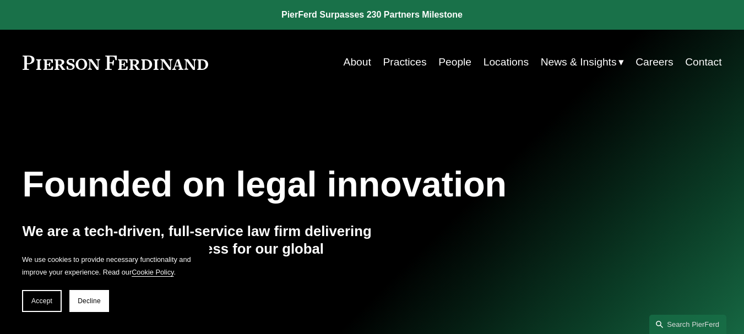
click at [450, 63] on link "People" at bounding box center [455, 62] width 33 height 21
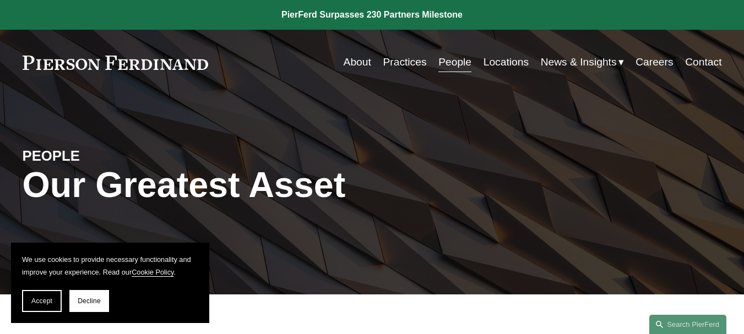
scroll to position [128, 0]
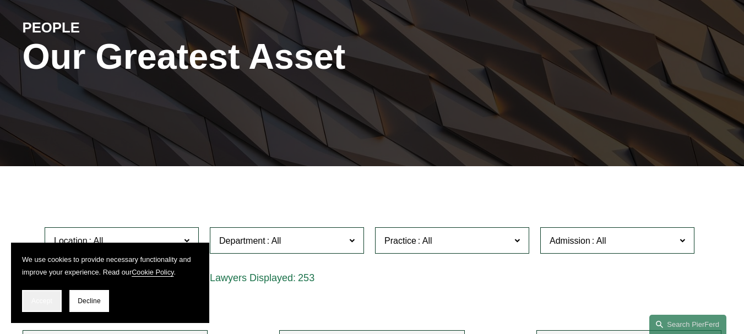
click at [48, 296] on button "Accept" at bounding box center [42, 301] width 40 height 22
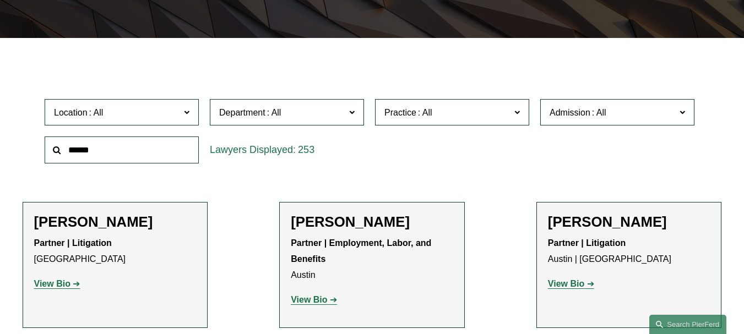
scroll to position [257, 0]
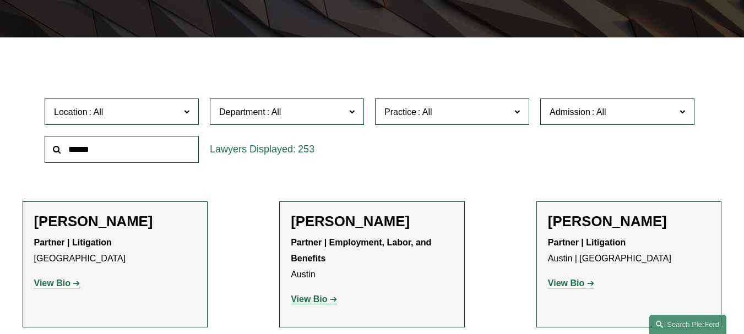
click at [180, 114] on span "Location" at bounding box center [117, 112] width 126 height 15
click at [0, 0] on link "Boston" at bounding box center [0, 0] width 0 height 0
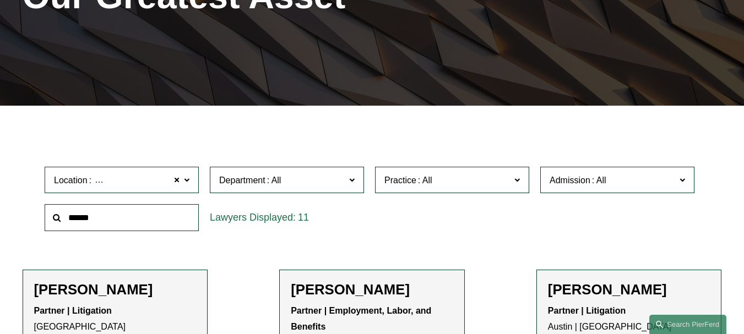
scroll to position [182, 0]
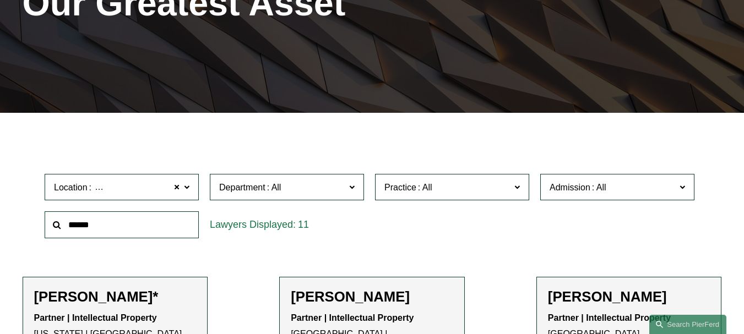
click at [348, 185] on label "Department" at bounding box center [287, 187] width 154 height 27
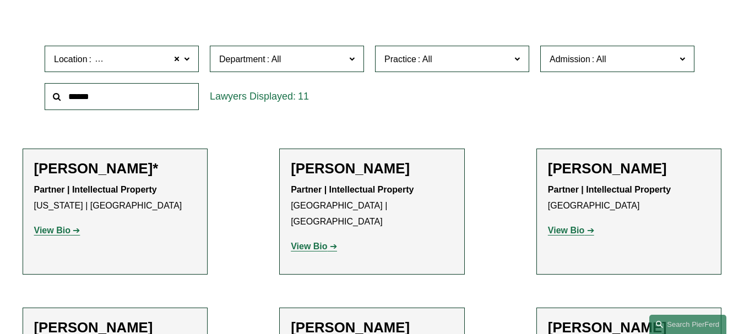
click at [592, 57] on span at bounding box center [600, 59] width 18 height 9
click at [0, 0] on link "Massachusetts" at bounding box center [0, 0] width 0 height 0
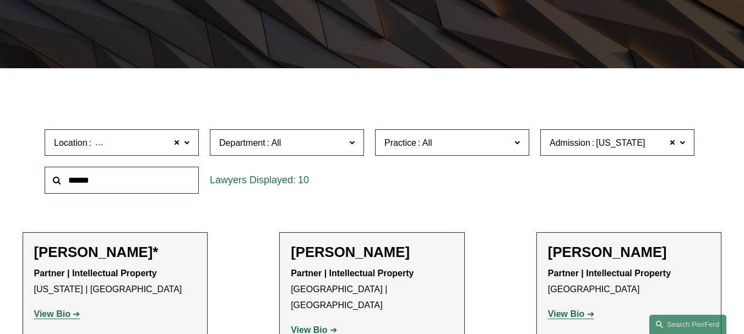
scroll to position [182, 0]
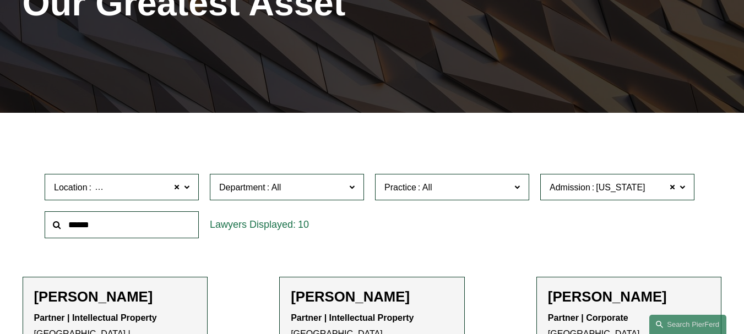
click at [372, 244] on div "Location Boston Boston All Atlanta Austin Boston Charlotte Chicago Cincinnati C…" at bounding box center [372, 206] width 666 height 75
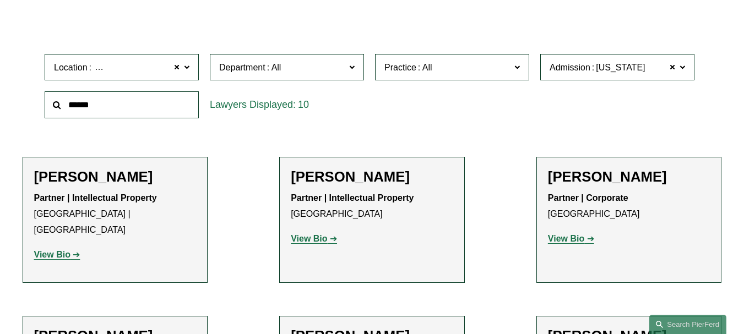
scroll to position [0, 0]
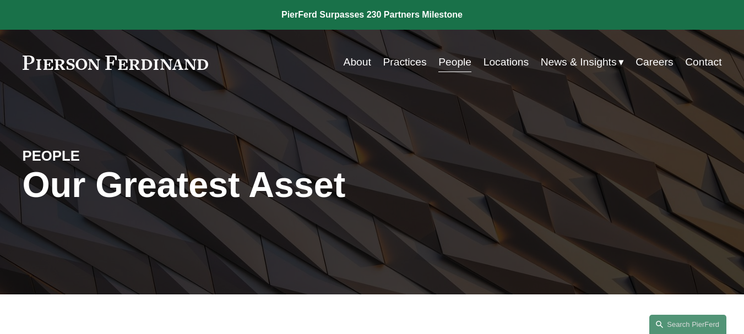
click at [714, 55] on link "Contact" at bounding box center [704, 62] width 36 height 21
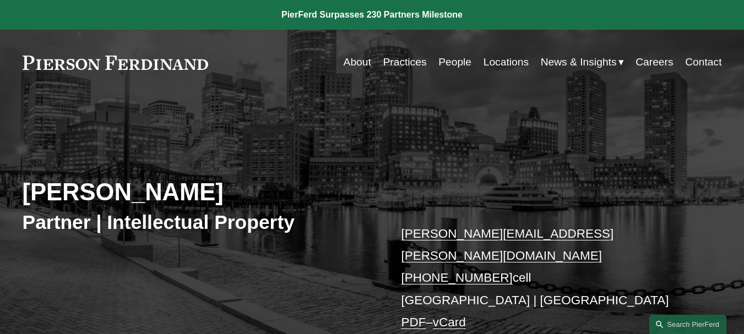
click at [73, 188] on h2 "Christine Baker" at bounding box center [198, 192] width 350 height 29
drag, startPoint x: 73, startPoint y: 188, endPoint x: 179, endPoint y: 178, distance: 105.7
click at [179, 178] on div "Christine Baker Partner | Intellectual Property christine.baker@pierferd.com +1…" at bounding box center [372, 240] width 744 height 247
copy h2 "Christine Baker"
drag, startPoint x: 449, startPoint y: 231, endPoint x: 377, endPoint y: 238, distance: 72.5
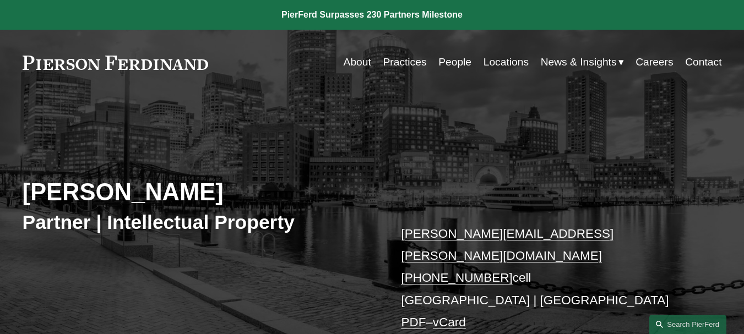
click at [374, 240] on div "Christine Baker Partner | Intellectual Property christine.baker@pierferd.com +1…" at bounding box center [372, 240] width 744 height 247
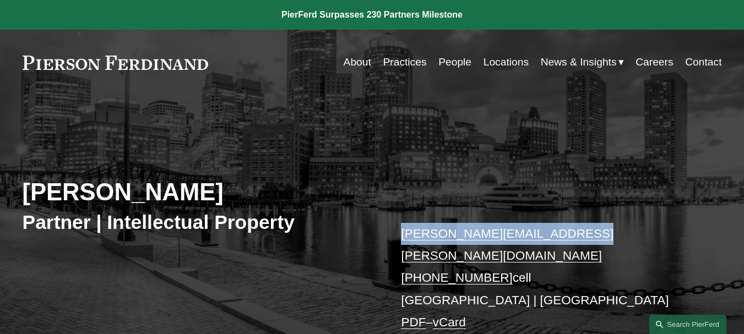
drag, startPoint x: 571, startPoint y: 225, endPoint x: 401, endPoint y: 222, distance: 170.3
click at [401, 222] on div "Christine Baker Partner | Intellectual Property christine.baker@pierferd.com +1…" at bounding box center [372, 240] width 744 height 247
copy link "christine.baker@pierferd.com"
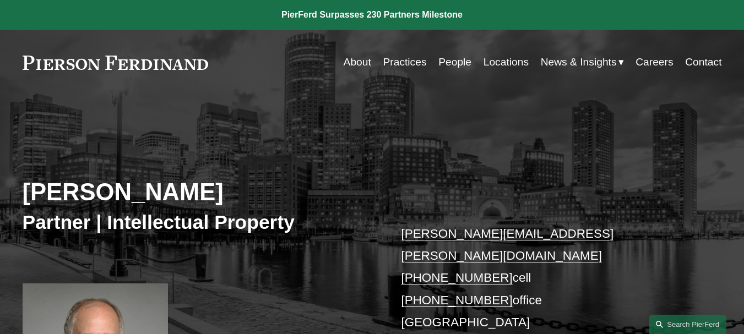
click at [68, 202] on h2 "[PERSON_NAME]" at bounding box center [198, 192] width 350 height 29
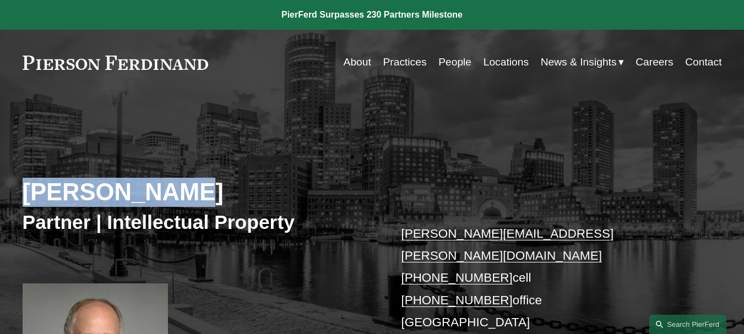
drag, startPoint x: 68, startPoint y: 202, endPoint x: 124, endPoint y: 202, distance: 56.2
click at [124, 202] on h2 "David Boundy" at bounding box center [198, 192] width 350 height 29
copy h2 "David Boundy"
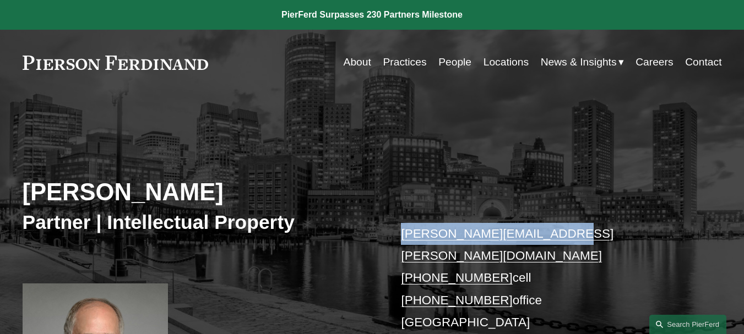
drag, startPoint x: 563, startPoint y: 229, endPoint x: 402, endPoint y: 238, distance: 160.6
click at [402, 238] on p "david.boundy@pierferd.com +1.646.472.9737 cell +1.646.992.5422 office Boston PD…" at bounding box center [547, 290] width 292 height 134
copy link "david.boundy@pierferd.com"
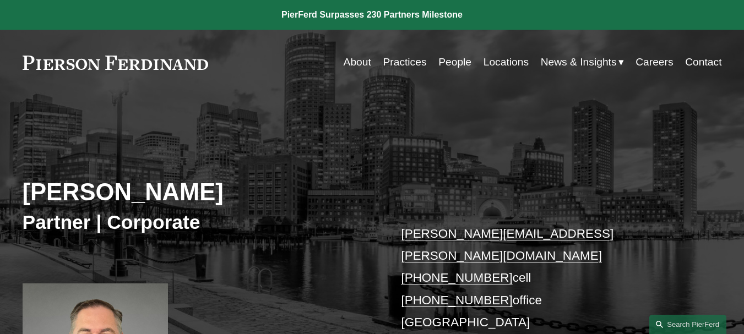
click at [60, 192] on h2 "[PERSON_NAME]" at bounding box center [198, 192] width 350 height 29
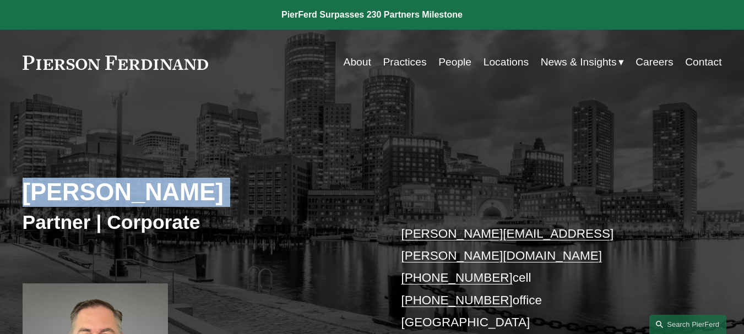
drag, startPoint x: 60, startPoint y: 192, endPoint x: 182, endPoint y: 191, distance: 122.9
click at [182, 191] on h2 "[PERSON_NAME]" at bounding box center [198, 192] width 350 height 29
copy div "[PERSON_NAME]"
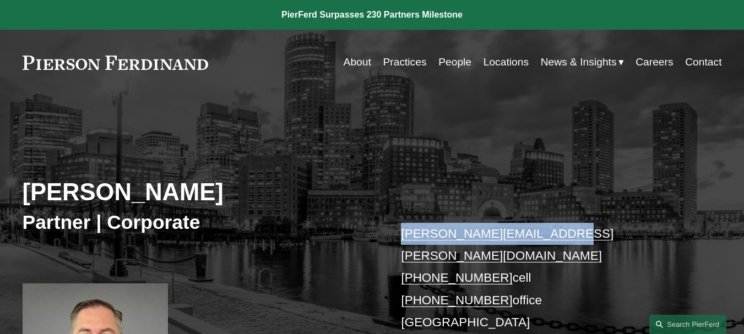
drag, startPoint x: 544, startPoint y: 227, endPoint x: 400, endPoint y: 226, distance: 144.4
click at [400, 226] on div "Peter J. Cahill Partner | Corporate peter.cahill@pierferd.com +1.781.915.4058 c…" at bounding box center [372, 274] width 744 height 314
copy link "peter.cahill@pierferd.com"
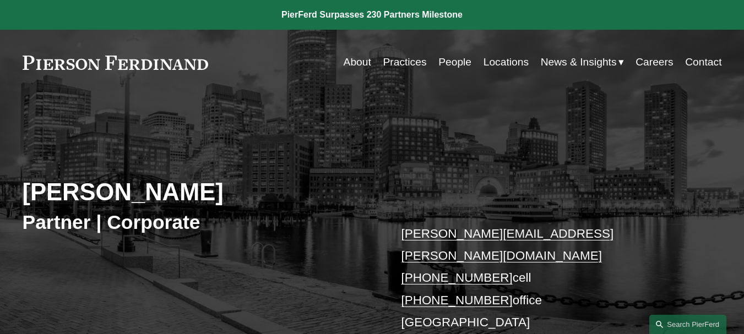
click at [40, 187] on h2 "Brian Connelly" at bounding box center [198, 192] width 350 height 29
drag, startPoint x: 51, startPoint y: 194, endPoint x: 186, endPoint y: 199, distance: 135.1
click at [186, 199] on h2 "Brian Connelly" at bounding box center [198, 192] width 350 height 29
copy h2 "Brian Connelly"
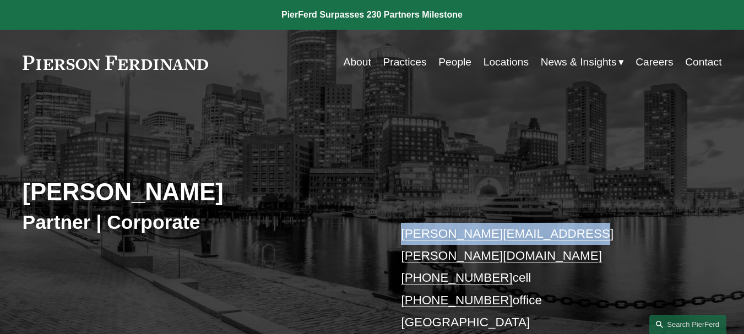
drag, startPoint x: 567, startPoint y: 235, endPoint x: 391, endPoint y: 223, distance: 176.8
click at [391, 223] on div "Brian Connelly Partner | Corporate brian.connelly@pierferd.com +1.207.730.2108 …" at bounding box center [372, 251] width 744 height 269
copy link "brian.connelly@pierferd.com"
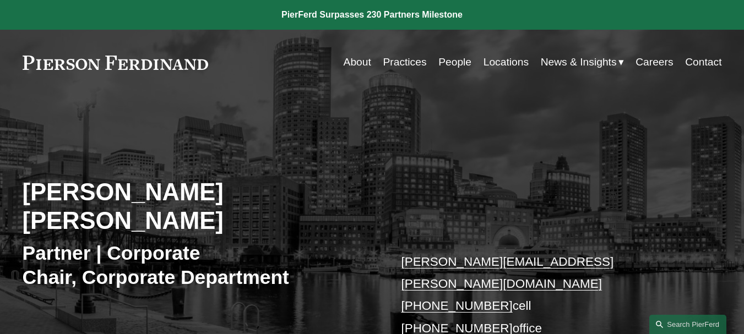
click at [105, 201] on h2 "[PERSON_NAME] [PERSON_NAME]" at bounding box center [198, 207] width 350 height 58
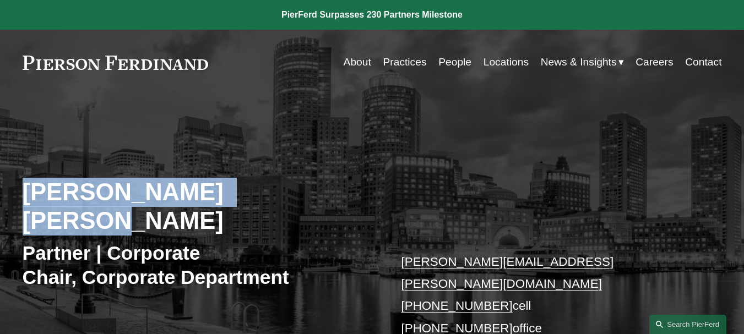
drag, startPoint x: 105, startPoint y: 201, endPoint x: 284, endPoint y: 195, distance: 178.6
click at [284, 195] on h2 "[PERSON_NAME] [PERSON_NAME]" at bounding box center [198, 207] width 350 height 58
copy h2 "[PERSON_NAME] [PERSON_NAME]"
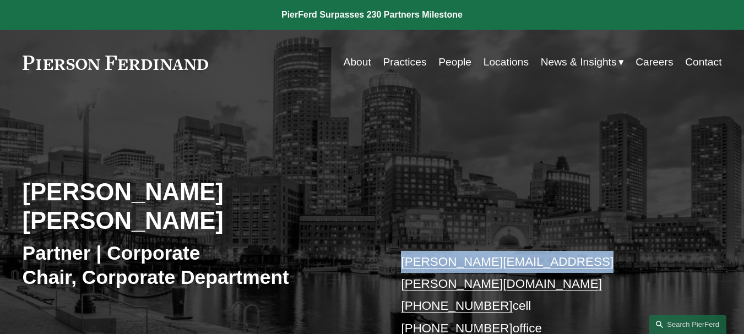
drag, startPoint x: 584, startPoint y: 231, endPoint x: 402, endPoint y: 230, distance: 181.9
click at [402, 251] on p "[PERSON_NAME][EMAIL_ADDRESS][PERSON_NAME][DOMAIN_NAME] [PHONE_NUMBER] cell [PHO…" at bounding box center [547, 318] width 292 height 134
copy link "[PERSON_NAME][EMAIL_ADDRESS][PERSON_NAME][DOMAIN_NAME]"
click at [472, 255] on link "[PERSON_NAME][EMAIL_ADDRESS][PERSON_NAME][DOMAIN_NAME]" at bounding box center [507, 273] width 213 height 36
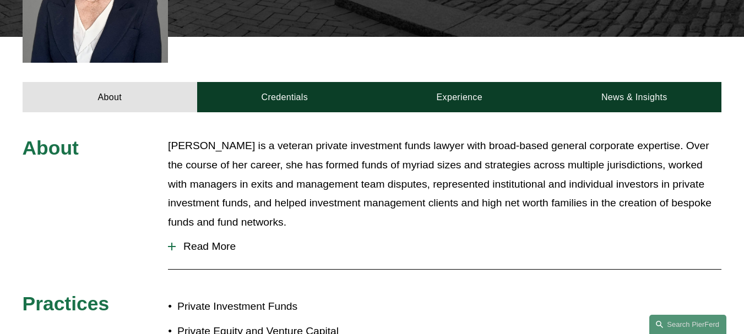
scroll to position [432, 0]
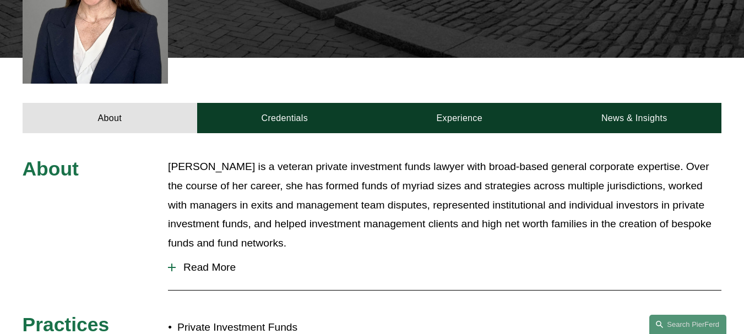
click at [395, 158] on p "Weatherly is a veteran private investment funds lawyer with broad-based general…" at bounding box center [445, 205] width 554 height 95
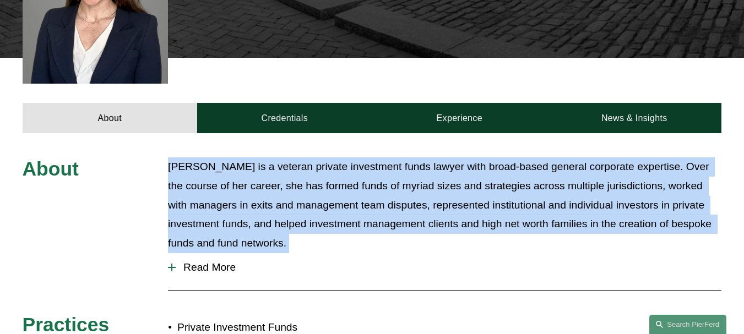
click at [395, 158] on p "Weatherly is a veteran private investment funds lawyer with broad-based general…" at bounding box center [445, 205] width 554 height 95
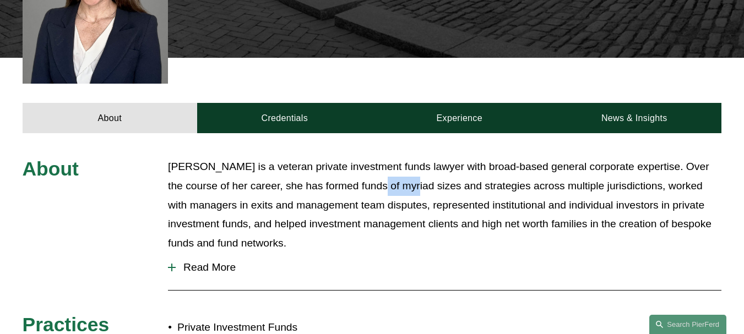
click at [395, 158] on p "Weatherly is a veteran private investment funds lawyer with broad-based general…" at bounding box center [445, 205] width 554 height 95
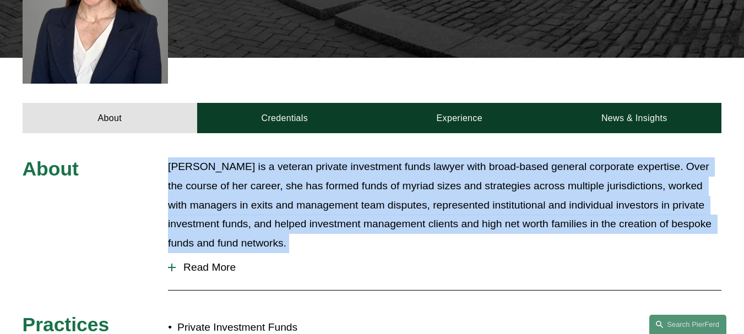
click at [395, 158] on p "Weatherly is a veteran private investment funds lawyer with broad-based general…" at bounding box center [445, 205] width 554 height 95
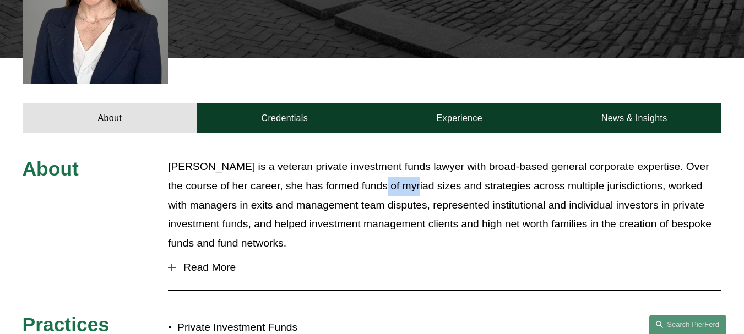
click at [395, 158] on p "Weatherly is a veteran private investment funds lawyer with broad-based general…" at bounding box center [445, 205] width 554 height 95
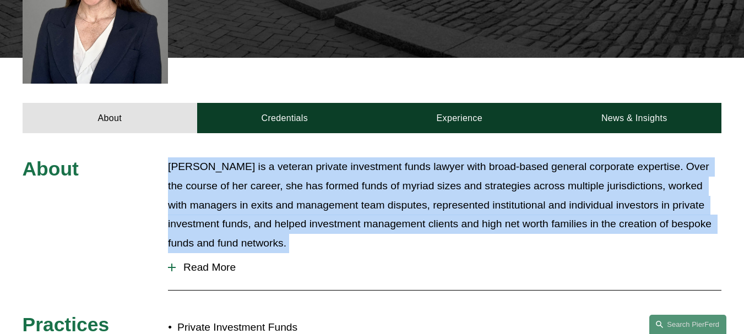
click at [395, 158] on p "Weatherly is a veteran private investment funds lawyer with broad-based general…" at bounding box center [445, 205] width 554 height 95
click at [437, 174] on p "Weatherly is a veteran private investment funds lawyer with broad-based general…" at bounding box center [445, 205] width 554 height 95
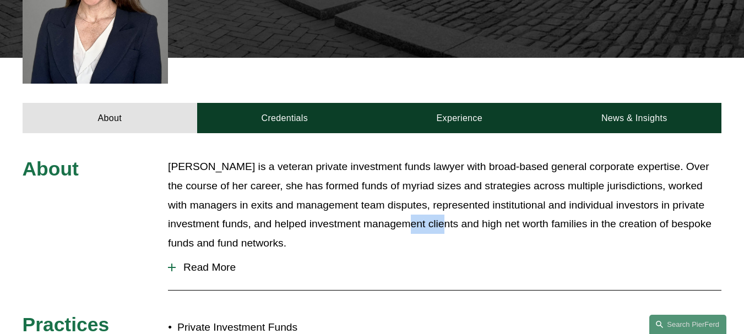
click at [437, 174] on p "Weatherly is a veteran private investment funds lawyer with broad-based general…" at bounding box center [445, 205] width 554 height 95
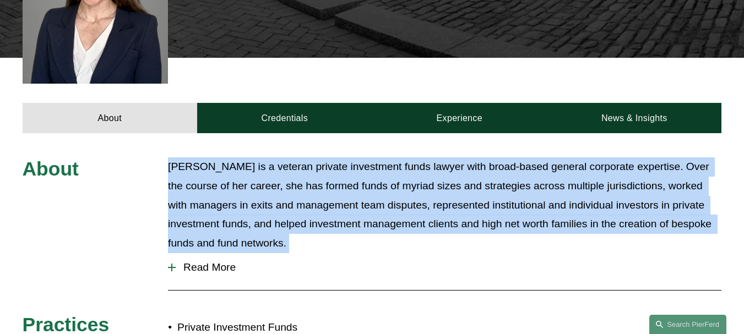
click at [437, 174] on p "Weatherly is a veteran private investment funds lawyer with broad-based general…" at bounding box center [445, 205] width 554 height 95
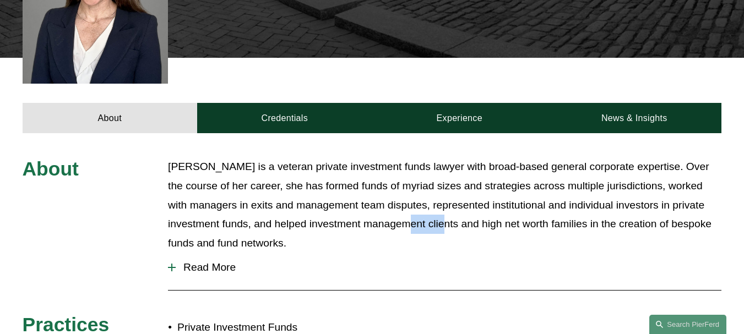
click at [437, 174] on p "Weatherly is a veteran private investment funds lawyer with broad-based general…" at bounding box center [445, 205] width 554 height 95
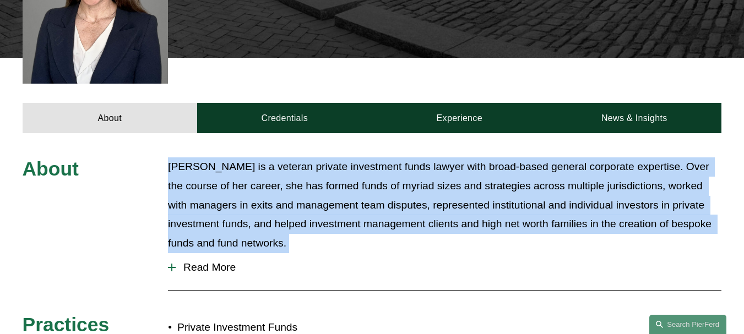
click at [437, 174] on p "Weatherly is a veteran private investment funds lawyer with broad-based general…" at bounding box center [445, 205] width 554 height 95
click at [439, 170] on p "Weatherly is a veteran private investment funds lawyer with broad-based general…" at bounding box center [445, 205] width 554 height 95
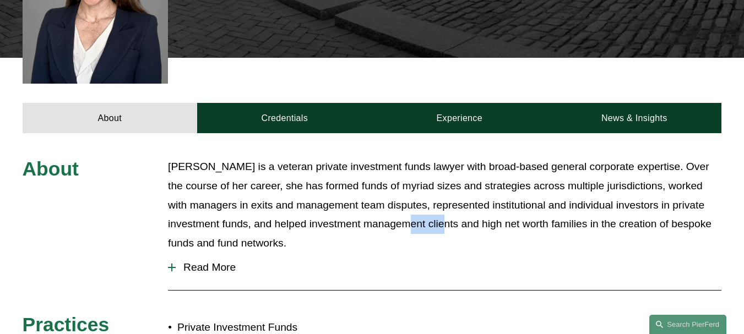
click at [439, 170] on p "Weatherly is a veteran private investment funds lawyer with broad-based general…" at bounding box center [445, 205] width 554 height 95
click at [413, 170] on p "Weatherly is a veteran private investment funds lawyer with broad-based general…" at bounding box center [445, 205] width 554 height 95
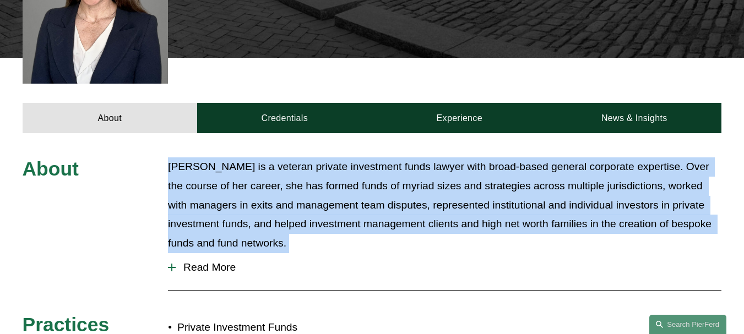
click at [413, 170] on p "Weatherly is a veteran private investment funds lawyer with broad-based general…" at bounding box center [445, 205] width 554 height 95
click at [414, 179] on p "Weatherly is a veteran private investment funds lawyer with broad-based general…" at bounding box center [445, 205] width 554 height 95
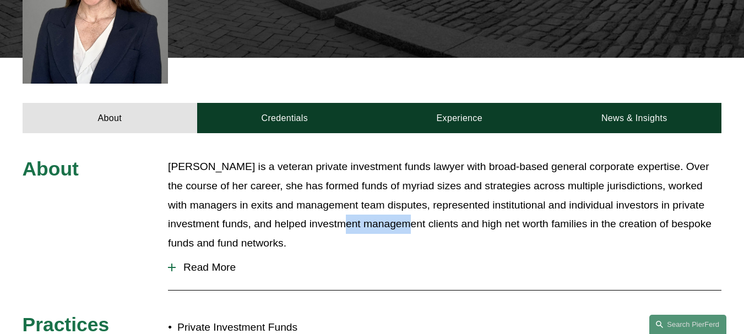
click at [414, 179] on p "Weatherly is a veteran private investment funds lawyer with broad-based general…" at bounding box center [445, 205] width 554 height 95
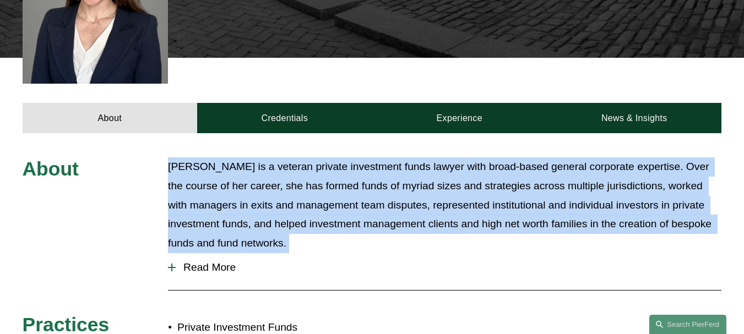
click at [414, 179] on p "Weatherly is a veteran private investment funds lawyer with broad-based general…" at bounding box center [445, 205] width 554 height 95
click at [414, 171] on p "Weatherly is a veteran private investment funds lawyer with broad-based general…" at bounding box center [445, 205] width 554 height 95
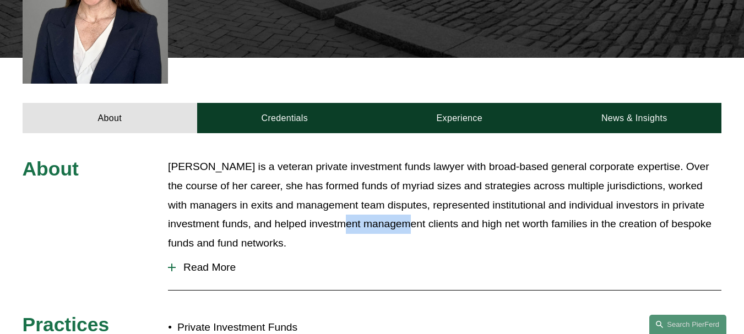
click at [414, 171] on p "Weatherly is a veteran private investment funds lawyer with broad-based general…" at bounding box center [445, 205] width 554 height 95
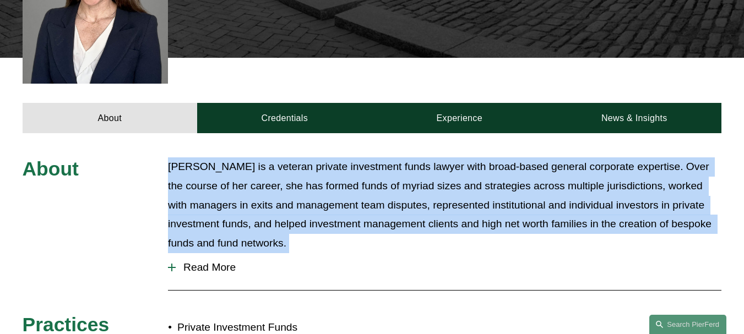
click at [414, 171] on p "Weatherly is a veteran private investment funds lawyer with broad-based general…" at bounding box center [445, 205] width 554 height 95
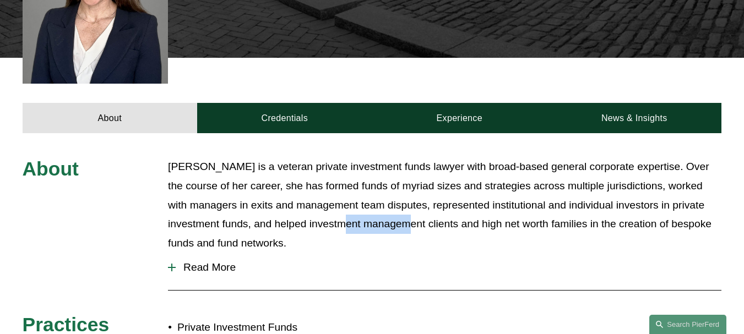
click at [414, 171] on p "Weatherly is a veteran private investment funds lawyer with broad-based general…" at bounding box center [445, 205] width 554 height 95
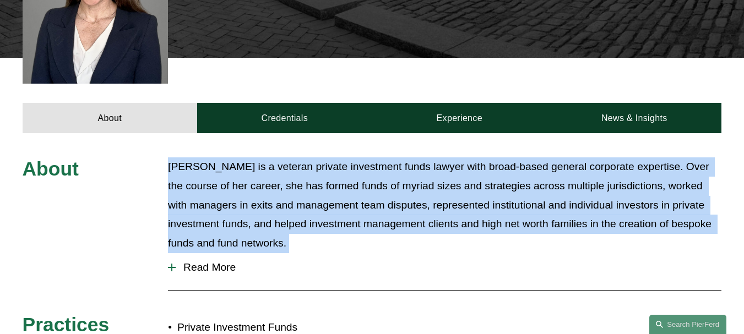
click at [414, 171] on p "Weatherly is a veteran private investment funds lawyer with broad-based general…" at bounding box center [445, 205] width 554 height 95
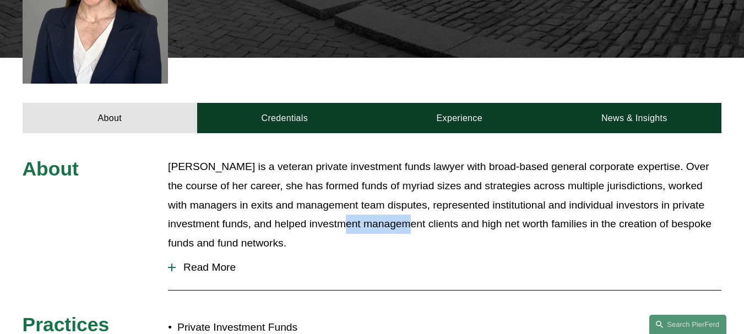
click at [414, 171] on p "Weatherly is a veteran private investment funds lawyer with broad-based general…" at bounding box center [445, 205] width 554 height 95
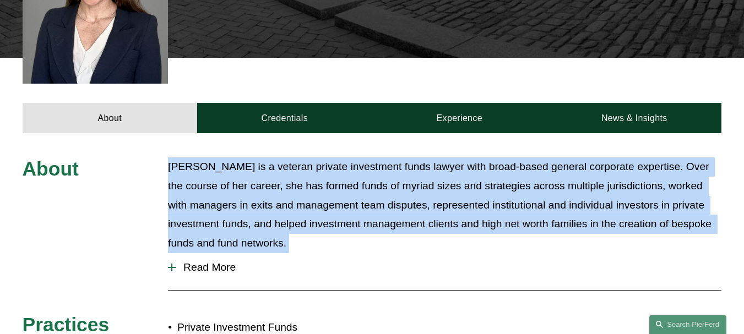
click at [414, 171] on p "Weatherly is a veteran private investment funds lawyer with broad-based general…" at bounding box center [445, 205] width 554 height 95
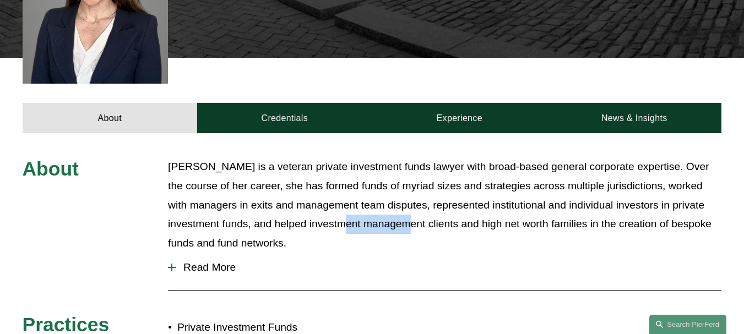
click at [414, 171] on p "Weatherly is a veteran private investment funds lawyer with broad-based general…" at bounding box center [445, 205] width 554 height 95
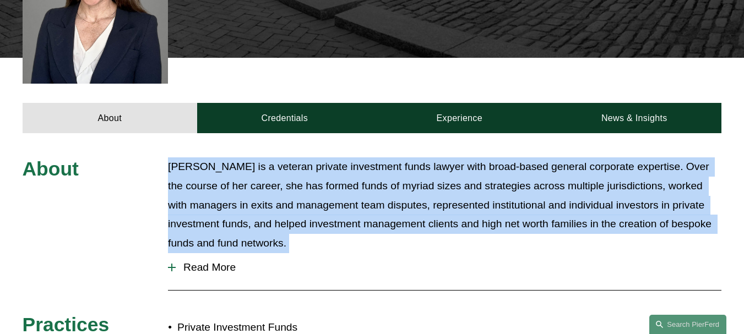
click at [414, 171] on p "Weatherly is a veteran private investment funds lawyer with broad-based general…" at bounding box center [445, 205] width 554 height 95
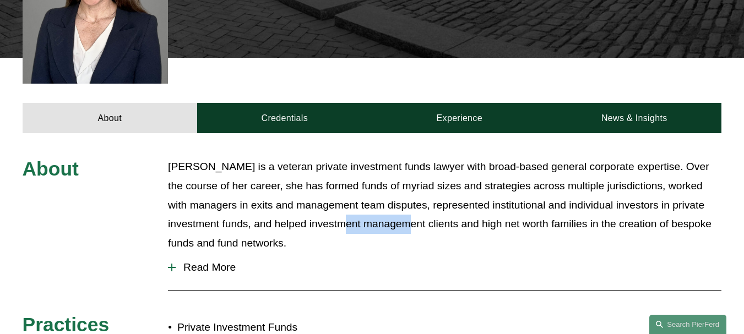
click at [414, 171] on p "Weatherly is a veteran private investment funds lawyer with broad-based general…" at bounding box center [445, 205] width 554 height 95
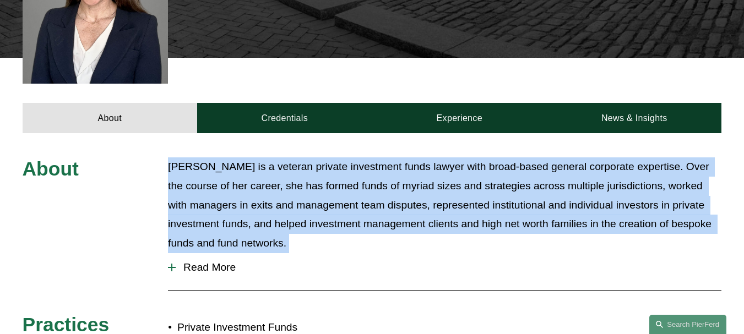
click at [414, 171] on p "Weatherly is a veteran private investment funds lawyer with broad-based general…" at bounding box center [445, 205] width 554 height 95
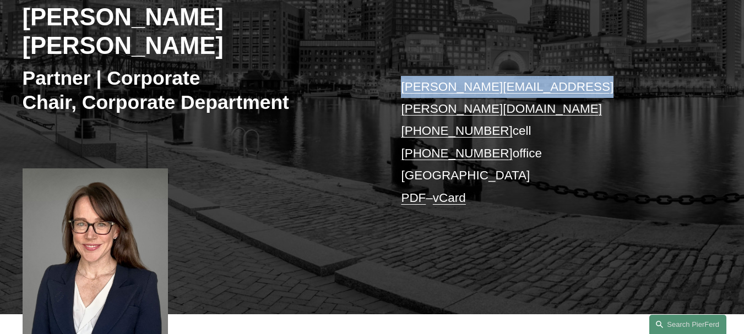
drag, startPoint x: 582, startPoint y: 58, endPoint x: 402, endPoint y: 59, distance: 179.7
click at [402, 76] on p "weatherly.emans@pierferd.com +1.617.480.7298 cell +1.617.663.8202 office Boston…" at bounding box center [547, 143] width 292 height 134
copy link "weatherly.emans@pierferd.com"
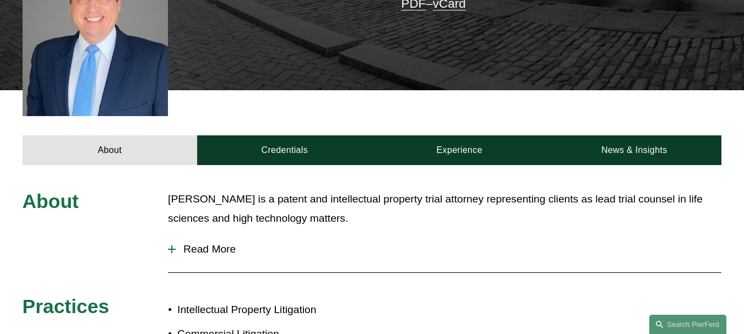
scroll to position [514, 0]
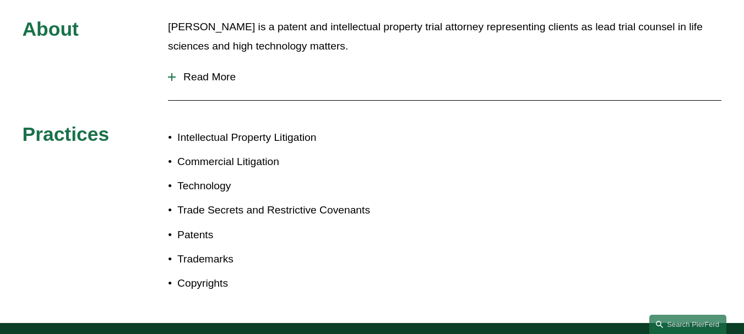
click at [343, 177] on p "Technology" at bounding box center [274, 186] width 195 height 19
click at [363, 201] on p "Trade Secrets and Restrictive Covenants" at bounding box center [274, 210] width 195 height 19
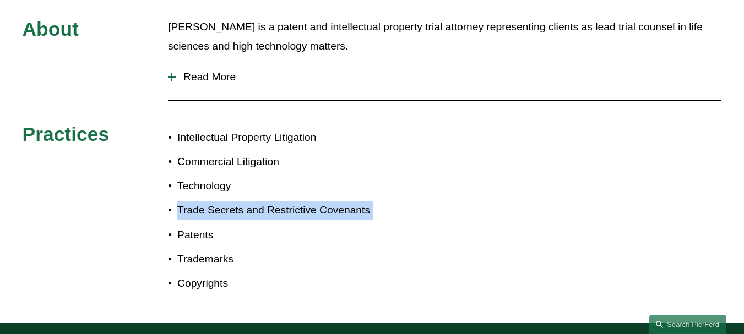
click at [363, 201] on p "Trade Secrets and Restrictive Covenants" at bounding box center [274, 210] width 195 height 19
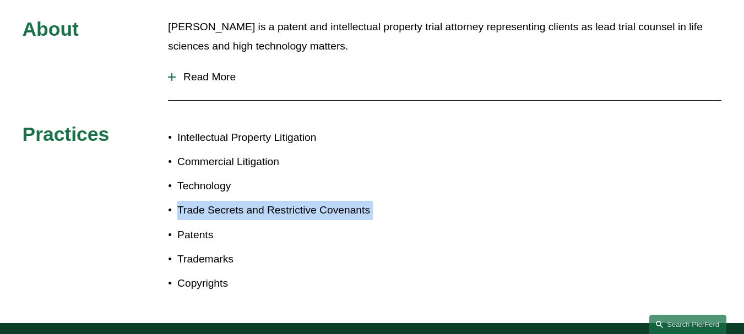
click at [363, 201] on p "Trade Secrets and Restrictive Covenants" at bounding box center [274, 210] width 195 height 19
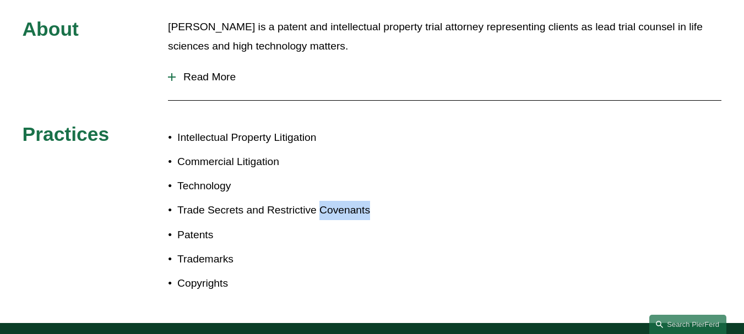
click at [363, 201] on p "Trade Secrets and Restrictive Covenants" at bounding box center [274, 210] width 195 height 19
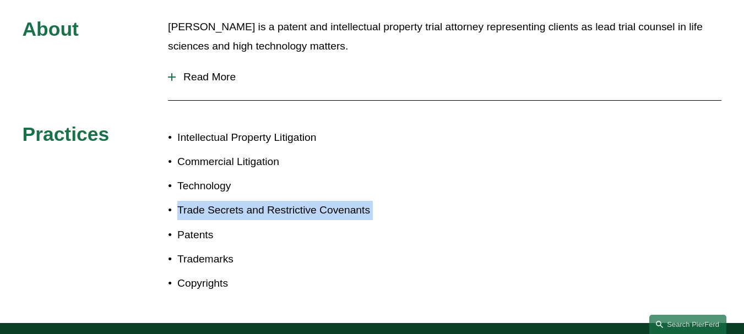
click at [363, 201] on p "Trade Secrets and Restrictive Covenants" at bounding box center [274, 210] width 195 height 19
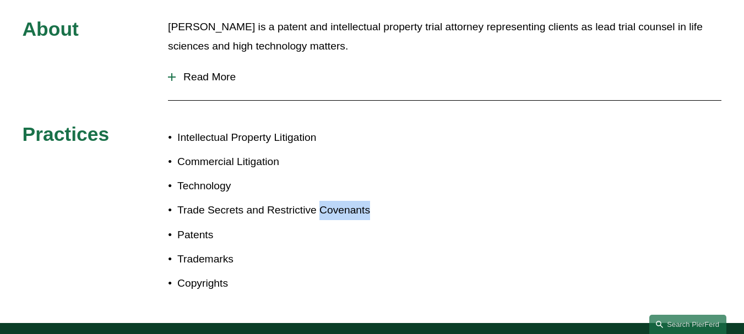
click at [363, 201] on p "Trade Secrets and Restrictive Covenants" at bounding box center [274, 210] width 195 height 19
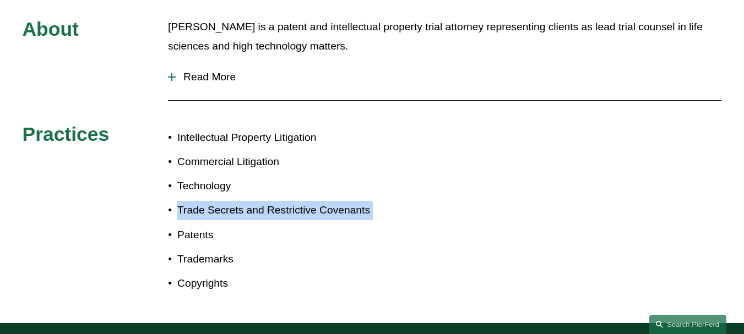
click at [363, 201] on p "Trade Secrets and Restrictive Covenants" at bounding box center [274, 210] width 195 height 19
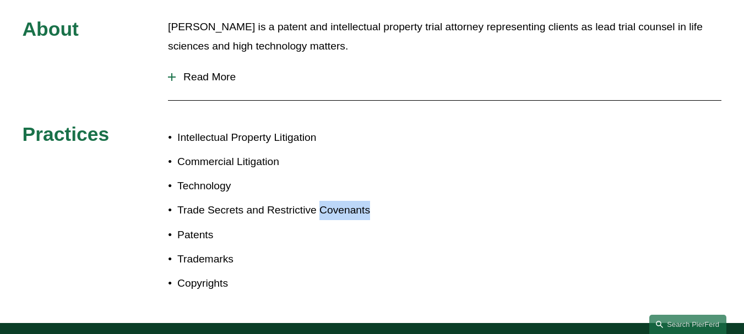
click at [363, 201] on p "Trade Secrets and Restrictive Covenants" at bounding box center [274, 210] width 195 height 19
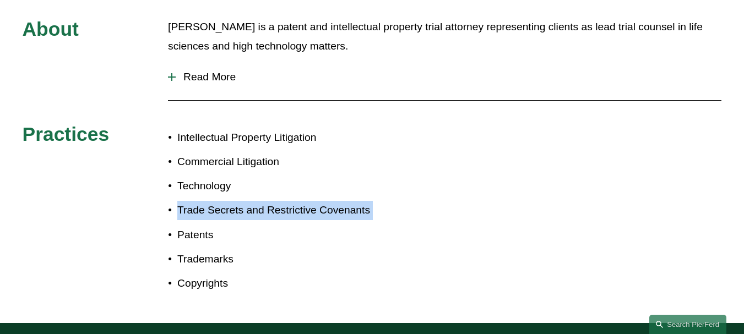
click at [363, 201] on p "Trade Secrets and Restrictive Covenants" at bounding box center [274, 210] width 195 height 19
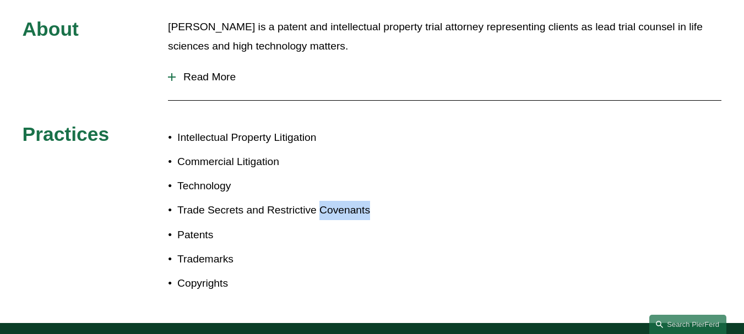
click at [363, 201] on p "Trade Secrets and Restrictive Covenants" at bounding box center [274, 210] width 195 height 19
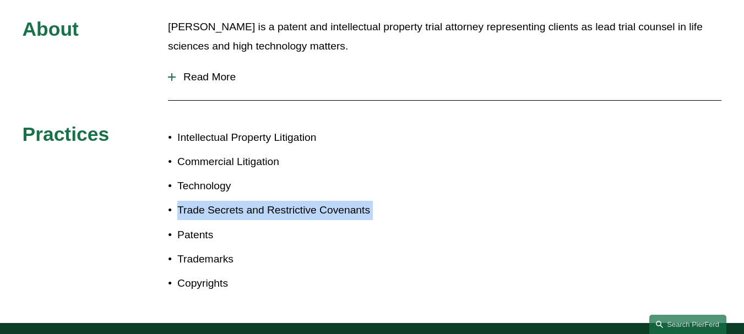
click at [363, 201] on p "Trade Secrets and Restrictive Covenants" at bounding box center [274, 210] width 195 height 19
click at [449, 191] on div "About John is a patent and intellectual property trial attorney representing cl…" at bounding box center [372, 158] width 744 height 281
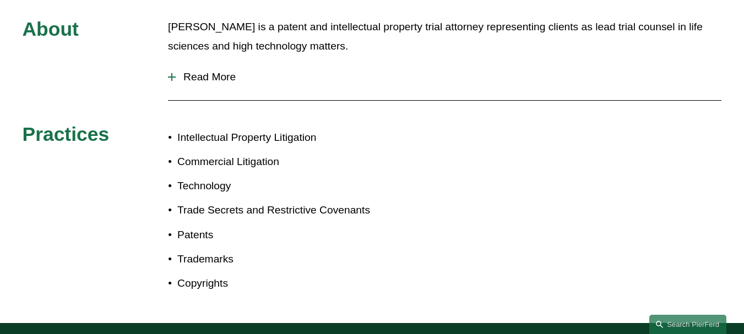
click at [449, 191] on div "About John is a patent and intellectual property trial attorney representing cl…" at bounding box center [372, 158] width 744 height 281
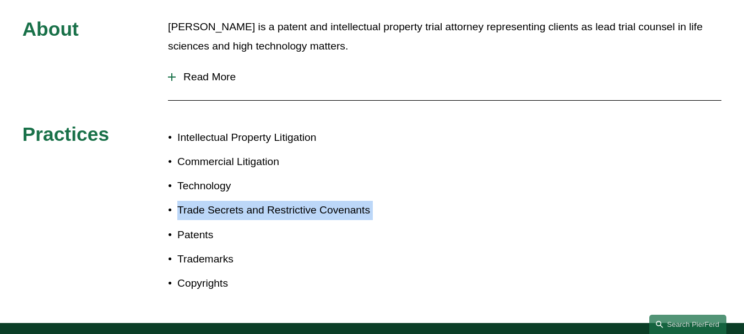
click at [449, 191] on div "About John is a patent and intellectual property trial attorney representing cl…" at bounding box center [372, 158] width 744 height 281
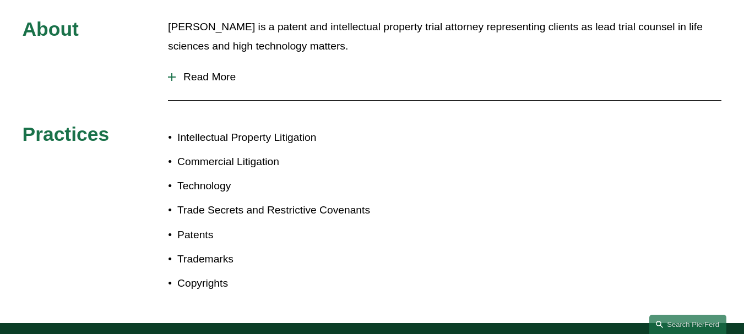
click at [449, 191] on div "About John is a patent and intellectual property trial attorney representing cl…" at bounding box center [372, 158] width 744 height 281
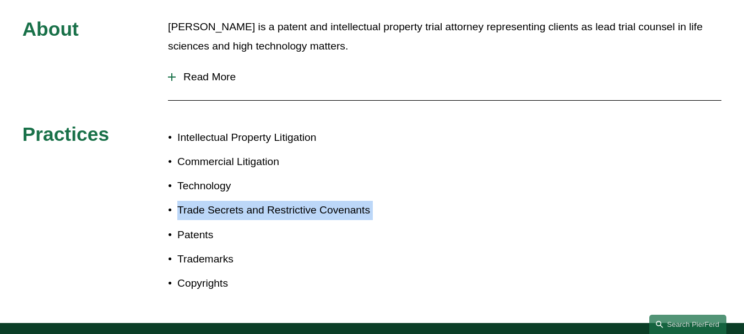
click at [449, 191] on div "About John is a patent and intellectual property trial attorney representing cl…" at bounding box center [372, 158] width 744 height 281
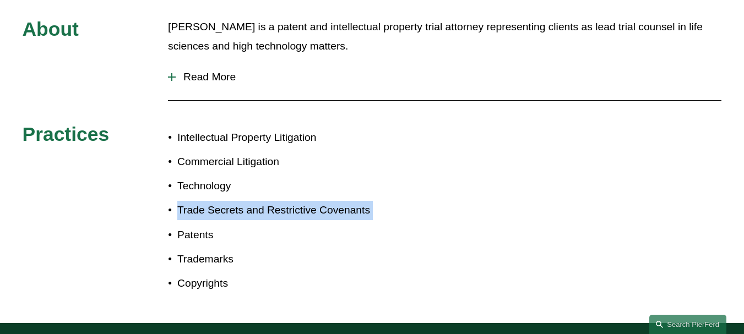
click at [449, 191] on div "About John is a patent and intellectual property trial attorney representing cl…" at bounding box center [372, 158] width 744 height 281
click at [452, 180] on div "About John is a patent and intellectual property trial attorney representing cl…" at bounding box center [372, 158] width 744 height 281
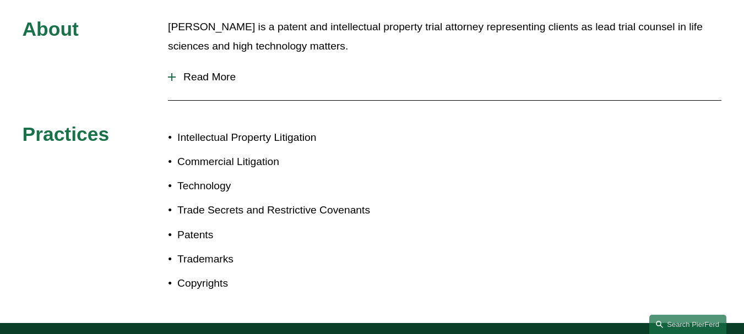
click at [452, 180] on div "About John is a patent and intellectual property trial attorney representing cl…" at bounding box center [372, 158] width 744 height 281
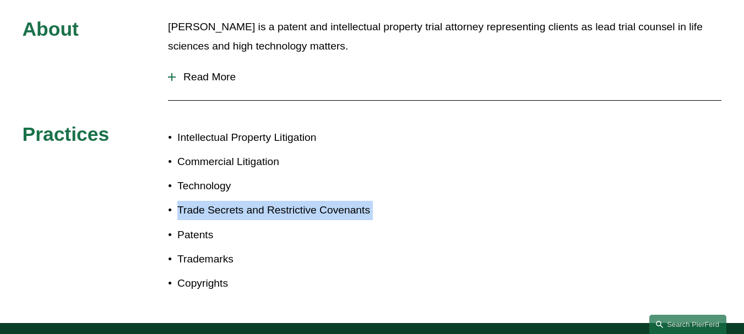
click at [452, 180] on div "About John is a patent and intellectual property trial attorney representing cl…" at bounding box center [372, 158] width 744 height 281
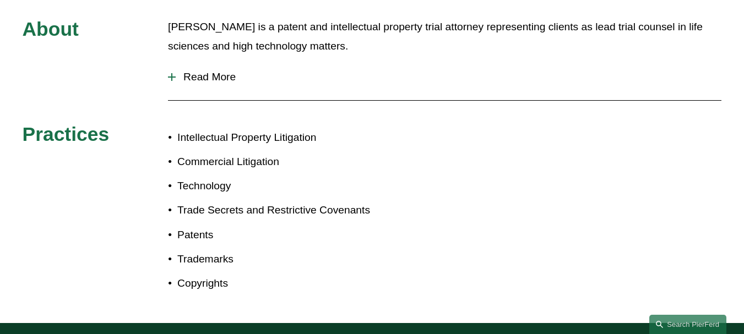
click at [452, 180] on div "About John is a patent and intellectual property trial attorney representing cl…" at bounding box center [372, 158] width 744 height 281
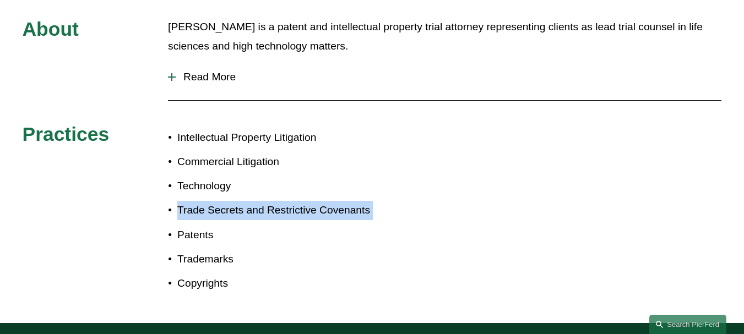
click at [452, 180] on div "About John is a patent and intellectual property trial attorney representing cl…" at bounding box center [372, 158] width 744 height 281
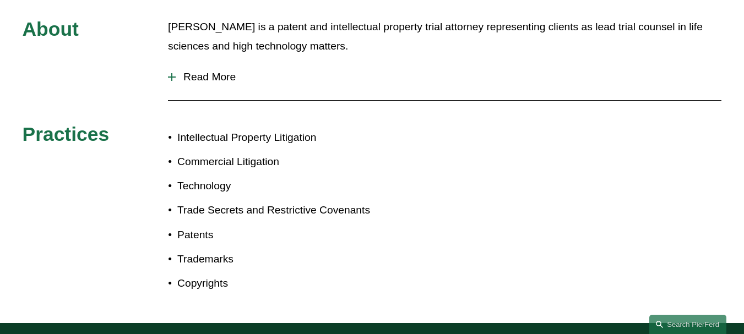
click at [452, 180] on div "About John is a patent and intellectual property trial attorney representing cl…" at bounding box center [372, 158] width 744 height 281
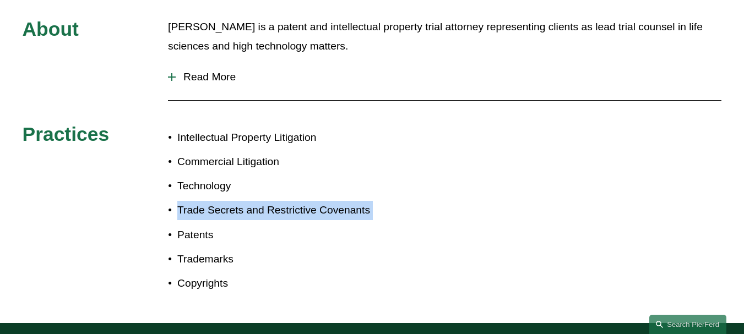
click at [452, 180] on div "About John is a patent and intellectual property trial attorney representing cl…" at bounding box center [372, 158] width 744 height 281
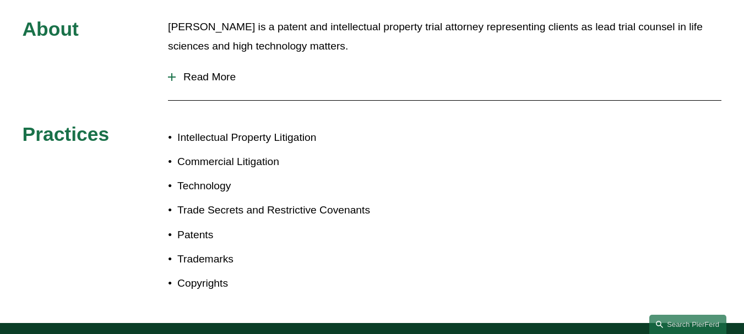
click at [452, 180] on div "About John is a patent and intellectual property trial attorney representing cl…" at bounding box center [372, 158] width 744 height 281
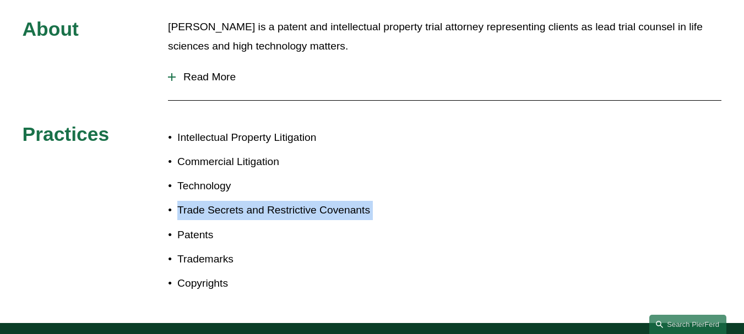
click at [452, 180] on div "About John is a patent and intellectual property trial attorney representing cl…" at bounding box center [372, 158] width 744 height 281
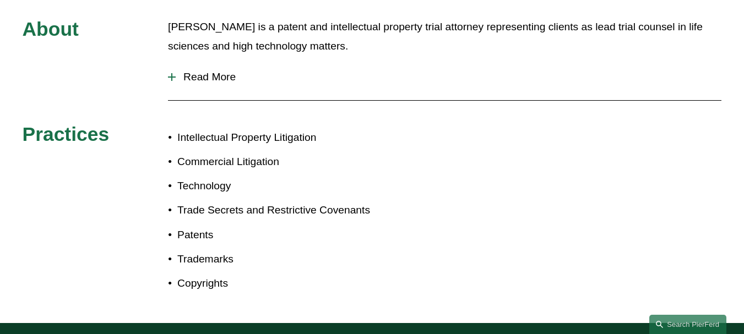
click at [452, 180] on div "About John is a patent and intellectual property trial attorney representing cl…" at bounding box center [372, 158] width 744 height 281
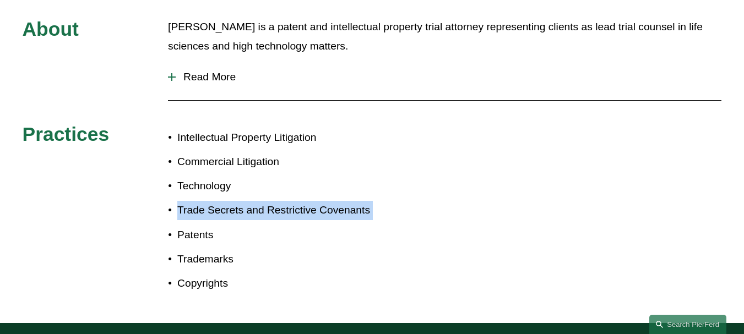
click at [452, 180] on div "About John is a patent and intellectual property trial attorney representing cl…" at bounding box center [372, 158] width 744 height 281
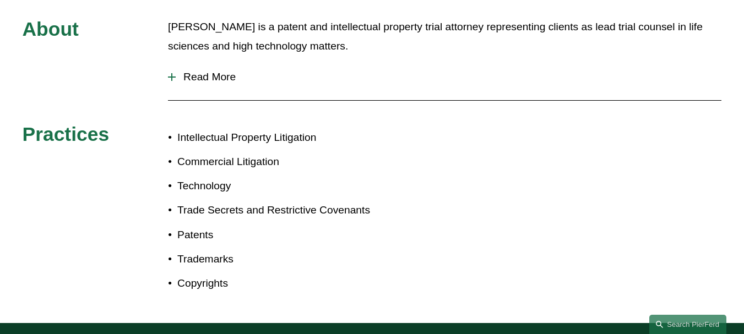
click at [452, 180] on div "About John is a patent and intellectual property trial attorney representing cl…" at bounding box center [372, 158] width 744 height 281
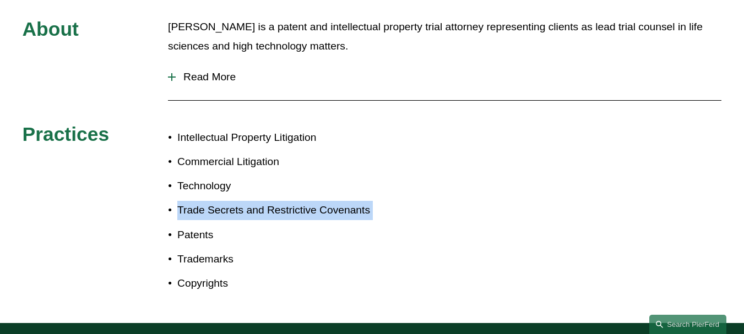
click at [452, 180] on div "About John is a patent and intellectual property trial attorney representing cl…" at bounding box center [372, 158] width 744 height 281
click at [427, 183] on div "About John is a patent and intellectual property trial attorney representing cl…" at bounding box center [372, 158] width 744 height 281
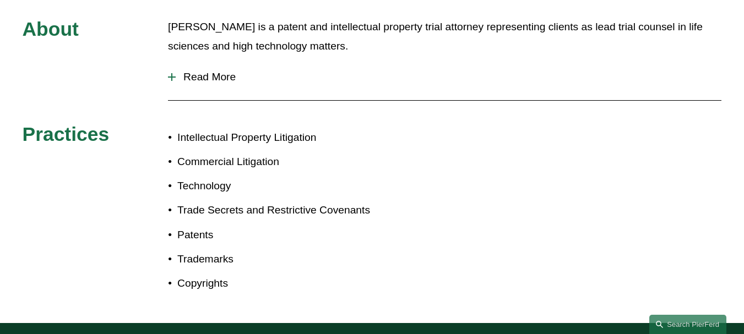
click at [427, 183] on div "About John is a patent and intellectual property trial attorney representing cl…" at bounding box center [372, 158] width 744 height 281
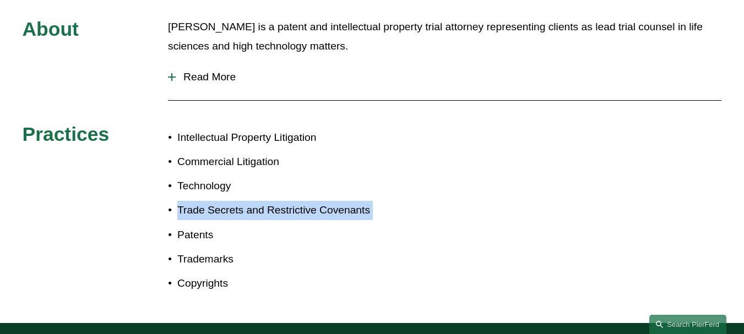
click at [427, 183] on div "About John is a patent and intellectual property trial attorney representing cl…" at bounding box center [372, 158] width 744 height 281
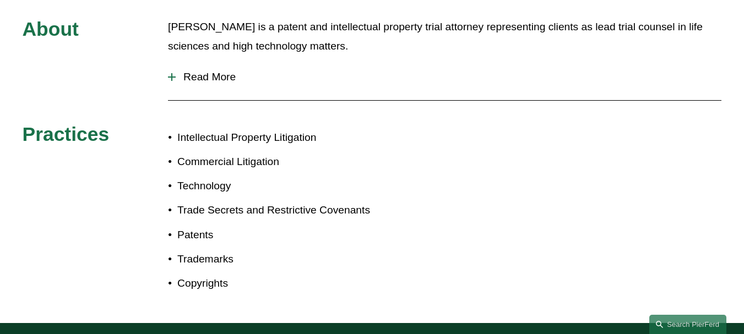
click at [344, 177] on p "Technology" at bounding box center [274, 186] width 195 height 19
click at [343, 182] on ul "Intellectual Property Litigation Commercial Litigation Technology Trade Secrets…" at bounding box center [270, 210] width 204 height 165
click at [343, 201] on p "Trade Secrets and Restrictive Covenants" at bounding box center [274, 210] width 195 height 19
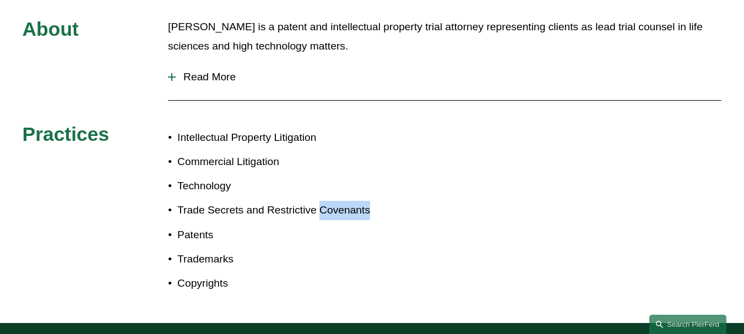
click at [343, 201] on p "Trade Secrets and Restrictive Covenants" at bounding box center [274, 210] width 195 height 19
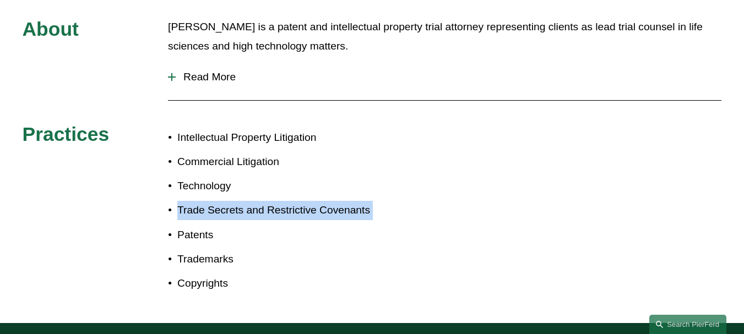
click at [343, 201] on p "Trade Secrets and Restrictive Covenants" at bounding box center [274, 210] width 195 height 19
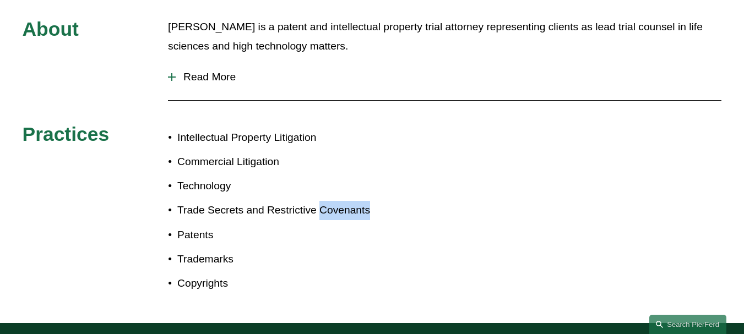
click at [343, 201] on p "Trade Secrets and Restrictive Covenants" at bounding box center [274, 210] width 195 height 19
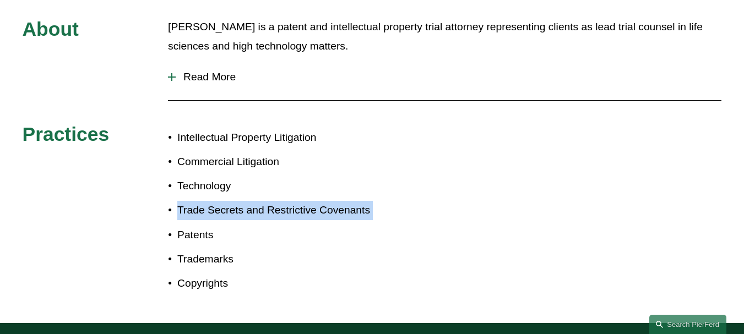
click at [343, 201] on p "Trade Secrets and Restrictive Covenants" at bounding box center [274, 210] width 195 height 19
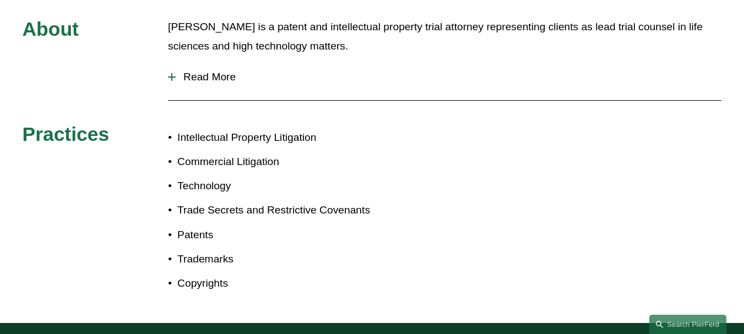
click at [343, 201] on p "Trade Secrets and Restrictive Covenants" at bounding box center [274, 210] width 195 height 19
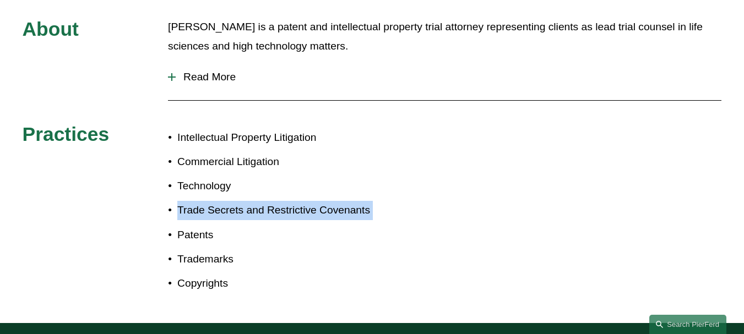
click at [343, 201] on p "Trade Secrets and Restrictive Covenants" at bounding box center [274, 210] width 195 height 19
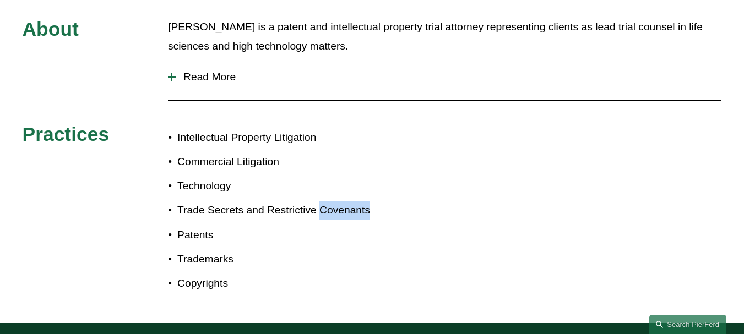
click at [343, 201] on p "Trade Secrets and Restrictive Covenants" at bounding box center [274, 210] width 195 height 19
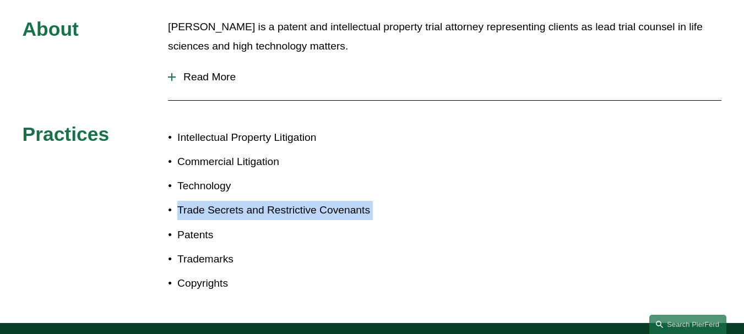
click at [343, 201] on p "Trade Secrets and Restrictive Covenants" at bounding box center [274, 210] width 195 height 19
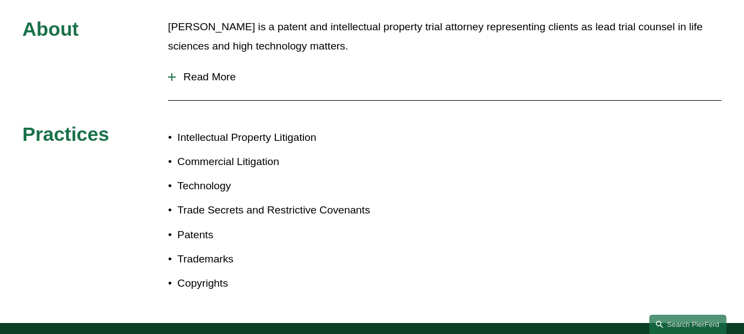
click at [343, 201] on p "Trade Secrets and Restrictive Covenants" at bounding box center [274, 210] width 195 height 19
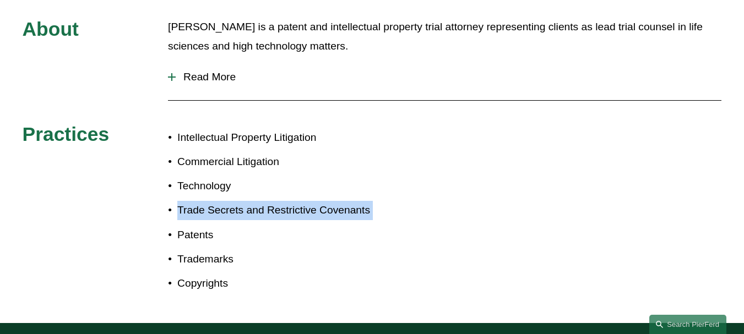
click at [343, 201] on p "Trade Secrets and Restrictive Covenants" at bounding box center [274, 210] width 195 height 19
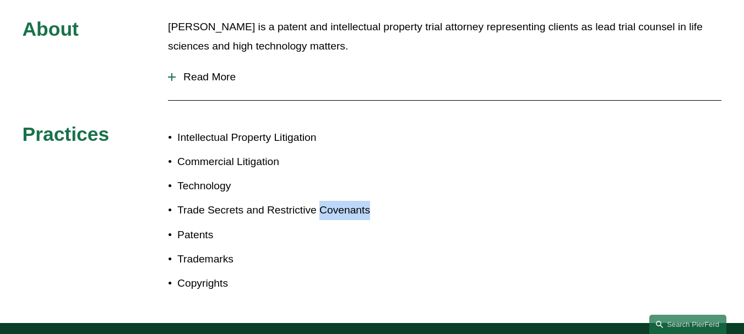
click at [343, 201] on p "Trade Secrets and Restrictive Covenants" at bounding box center [274, 210] width 195 height 19
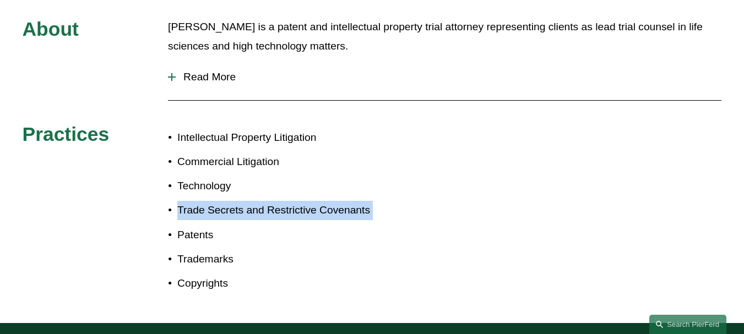
click at [343, 201] on p "Trade Secrets and Restrictive Covenants" at bounding box center [274, 210] width 195 height 19
click at [341, 201] on p "Trade Secrets and Restrictive Covenants" at bounding box center [274, 210] width 195 height 19
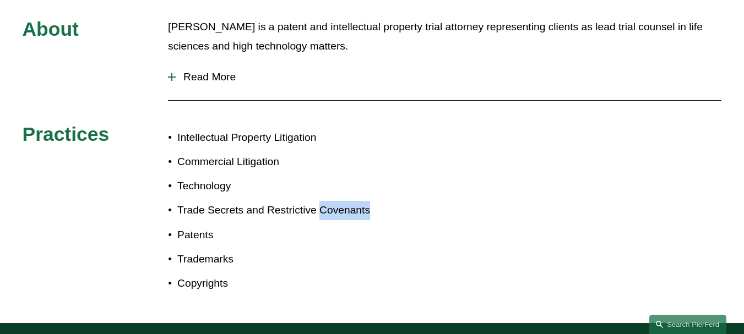
click at [341, 201] on p "Trade Secrets and Restrictive Covenants" at bounding box center [274, 210] width 195 height 19
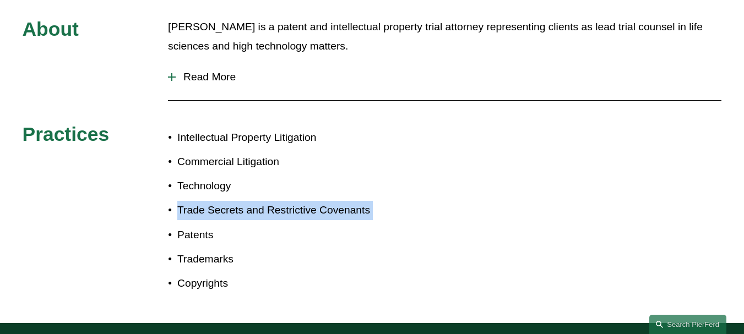
click at [341, 201] on p "Trade Secrets and Restrictive Covenants" at bounding box center [274, 210] width 195 height 19
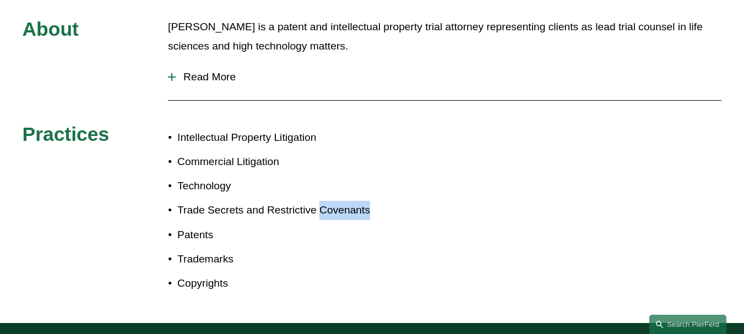
click at [341, 201] on p "Trade Secrets and Restrictive Covenants" at bounding box center [274, 210] width 195 height 19
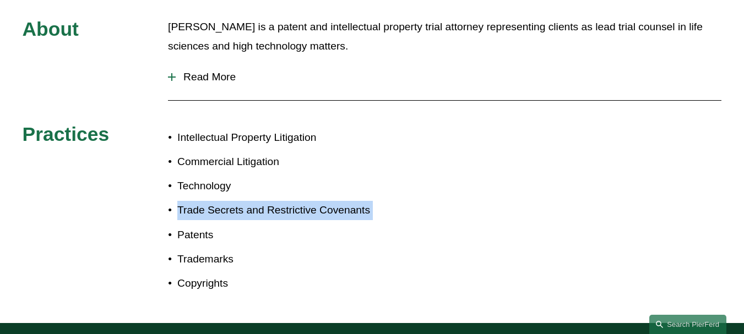
click at [341, 201] on p "Trade Secrets and Restrictive Covenants" at bounding box center [274, 210] width 195 height 19
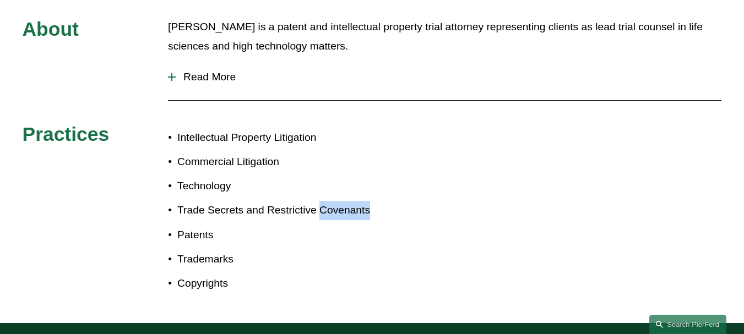
click at [341, 201] on p "Trade Secrets and Restrictive Covenants" at bounding box center [274, 210] width 195 height 19
click at [339, 201] on p "Trade Secrets and Restrictive Covenants" at bounding box center [274, 210] width 195 height 19
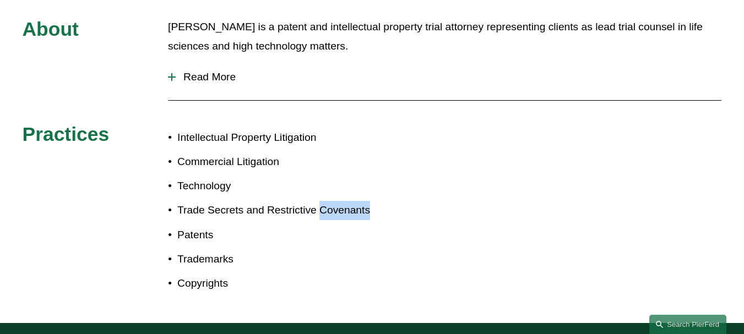
click at [339, 201] on p "Trade Secrets and Restrictive Covenants" at bounding box center [274, 210] width 195 height 19
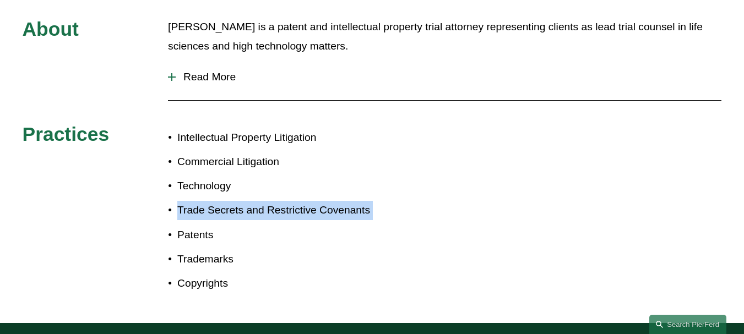
click at [339, 201] on p "Trade Secrets and Restrictive Covenants" at bounding box center [274, 210] width 195 height 19
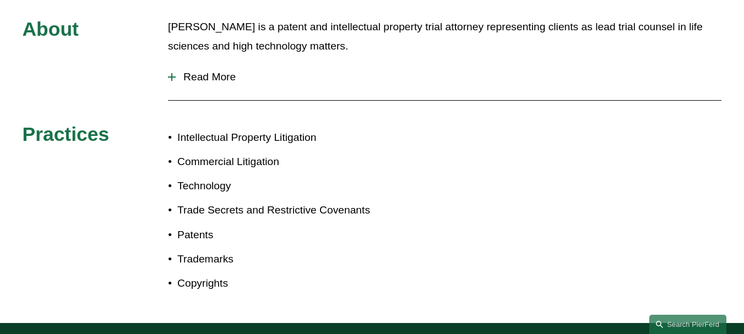
click at [255, 153] on p "Commercial Litigation" at bounding box center [274, 162] width 195 height 19
click at [300, 128] on p "Intellectual Property Litigation" at bounding box center [274, 137] width 195 height 19
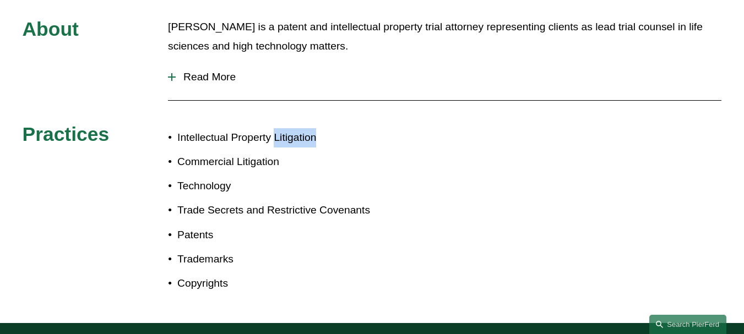
click at [300, 128] on p "Intellectual Property Litigation" at bounding box center [274, 137] width 195 height 19
click at [230, 250] on p "Trademarks" at bounding box center [274, 259] width 195 height 19
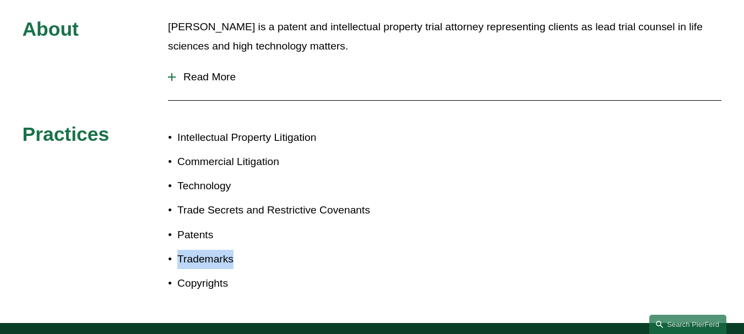
click at [230, 250] on p "Trademarks" at bounding box center [274, 259] width 195 height 19
click at [326, 180] on ul "Intellectual Property Litigation Commercial Litigation Technology Trade Secrets…" at bounding box center [270, 210] width 204 height 165
click at [322, 201] on p "Trade Secrets and Restrictive Covenants" at bounding box center [274, 210] width 195 height 19
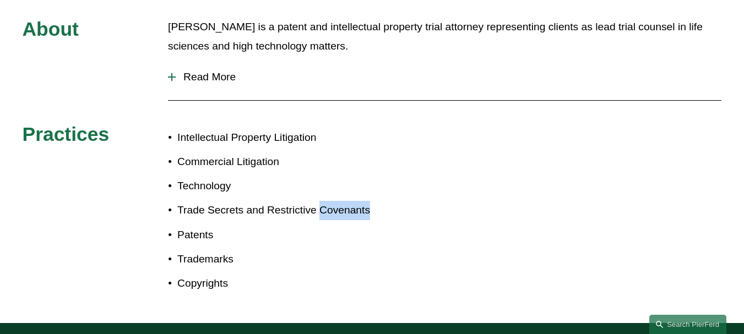
click at [322, 201] on p "Trade Secrets and Restrictive Covenants" at bounding box center [274, 210] width 195 height 19
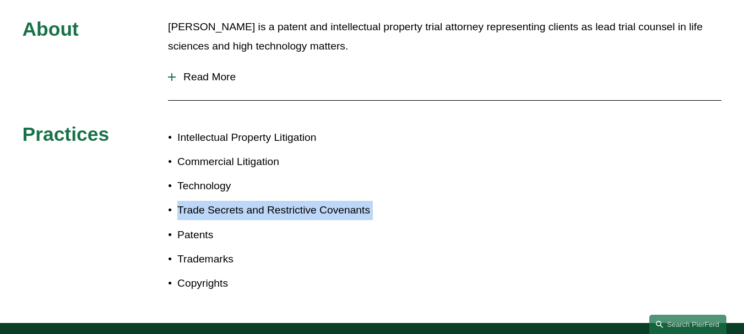
click at [322, 201] on p "Trade Secrets and Restrictive Covenants" at bounding box center [274, 210] width 195 height 19
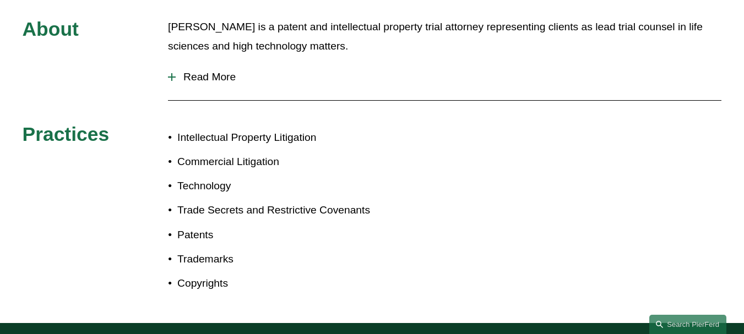
click at [252, 128] on p "Intellectual Property Litigation" at bounding box center [274, 137] width 195 height 19
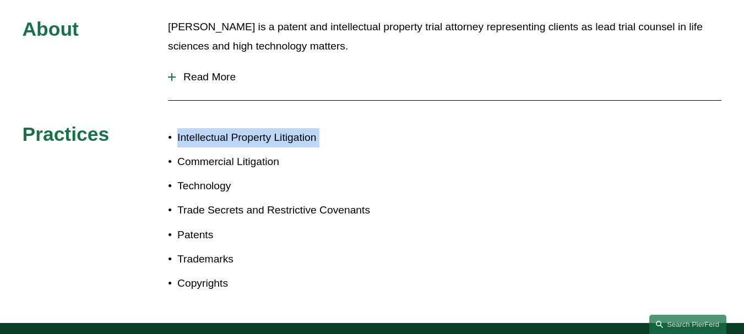
click at [252, 128] on p "Intellectual Property Litigation" at bounding box center [274, 137] width 195 height 19
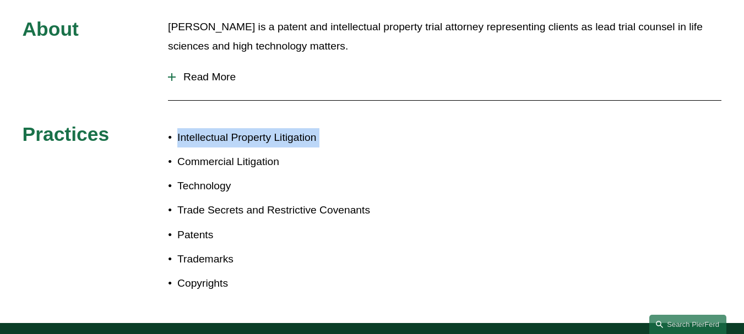
click at [252, 128] on p "Intellectual Property Litigation" at bounding box center [274, 137] width 195 height 19
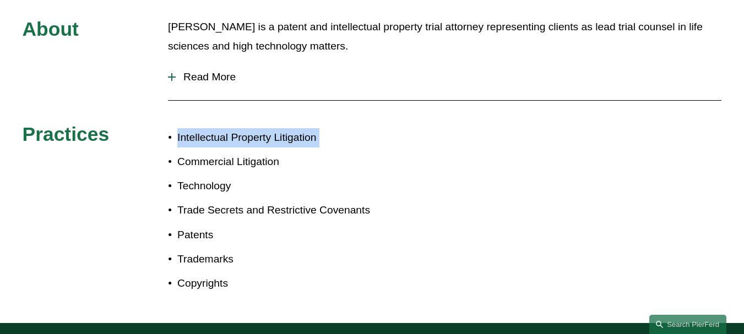
click at [252, 128] on p "Intellectual Property Litigation" at bounding box center [274, 137] width 195 height 19
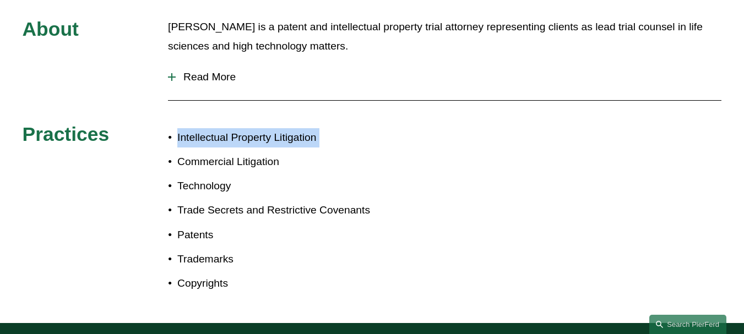
click at [252, 128] on p "Intellectual Property Litigation" at bounding box center [274, 137] width 195 height 19
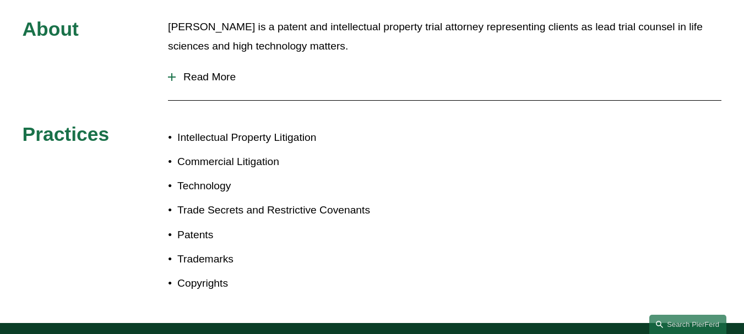
click at [252, 128] on p "Intellectual Property Litigation" at bounding box center [274, 137] width 195 height 19
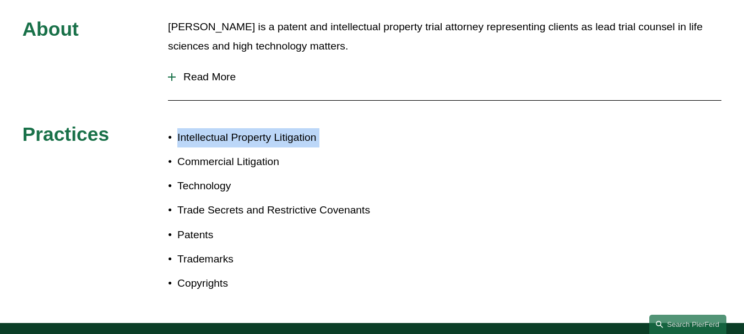
click at [252, 128] on p "Intellectual Property Litigation" at bounding box center [274, 137] width 195 height 19
click at [236, 128] on p "Intellectual Property Litigation" at bounding box center [274, 137] width 195 height 19
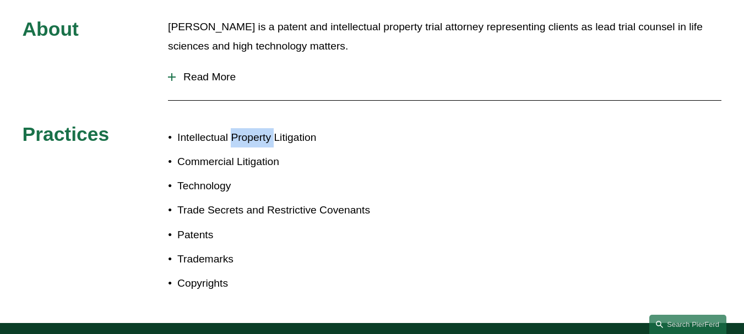
click at [236, 128] on p "Intellectual Property Litigation" at bounding box center [274, 137] width 195 height 19
click at [200, 133] on ul "Intellectual Property Litigation Commercial Litigation Technology Trade Secrets…" at bounding box center [270, 210] width 204 height 165
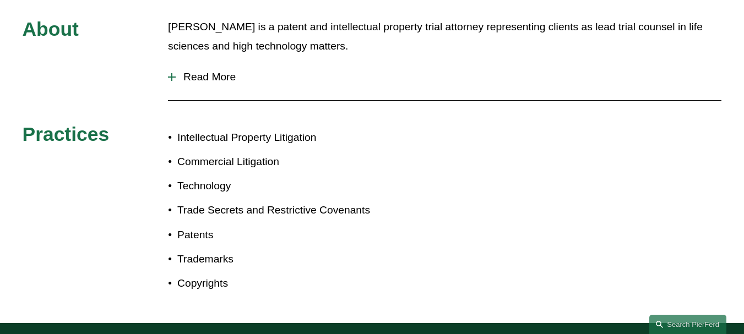
click at [299, 201] on p "Trade Secrets and Restrictive Covenants" at bounding box center [274, 210] width 195 height 19
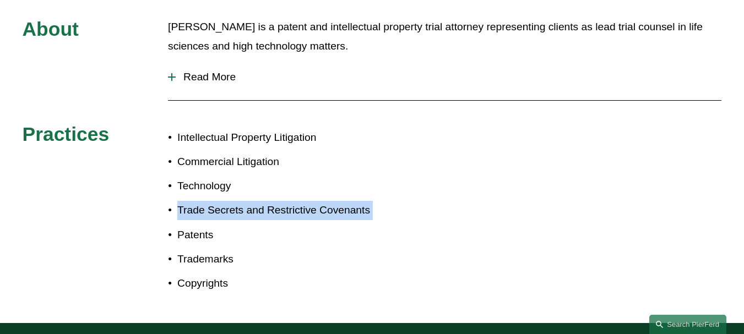
click at [299, 201] on p "Trade Secrets and Restrictive Covenants" at bounding box center [274, 210] width 195 height 19
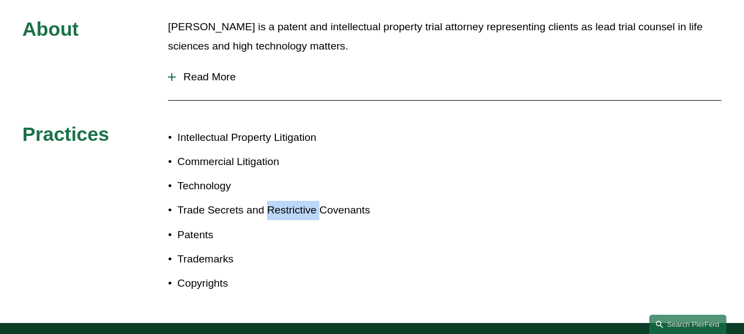
click at [299, 201] on p "Trade Secrets and Restrictive Covenants" at bounding box center [274, 210] width 195 height 19
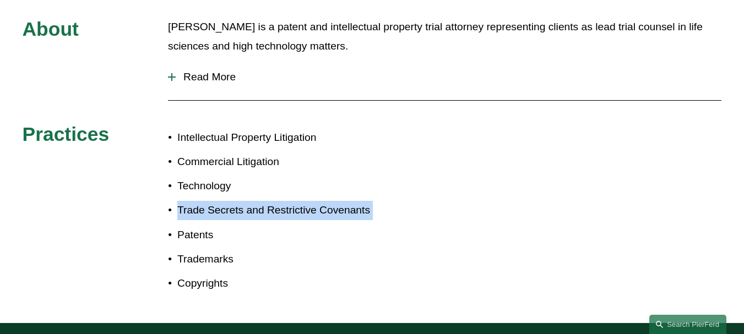
click at [299, 201] on p "Trade Secrets and Restrictive Covenants" at bounding box center [274, 210] width 195 height 19
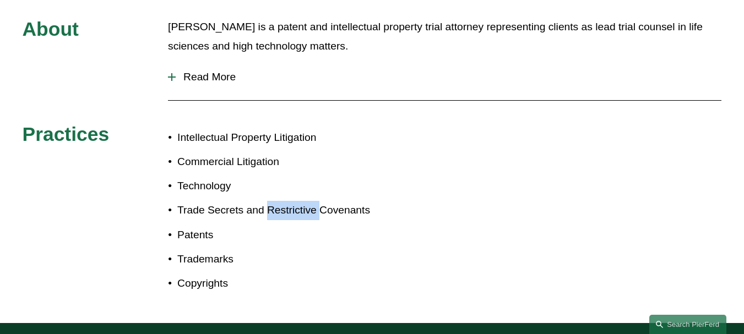
click at [299, 201] on p "Trade Secrets and Restrictive Covenants" at bounding box center [274, 210] width 195 height 19
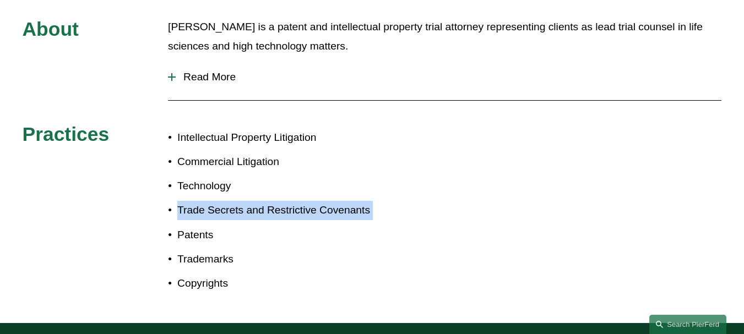
click at [299, 201] on p "Trade Secrets and Restrictive Covenants" at bounding box center [274, 210] width 195 height 19
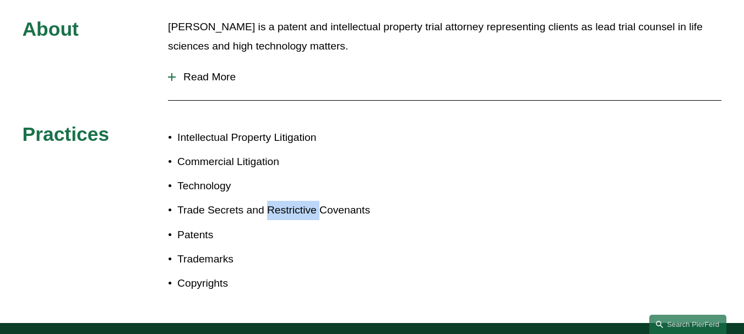
click at [299, 201] on p "Trade Secrets and Restrictive Covenants" at bounding box center [274, 210] width 195 height 19
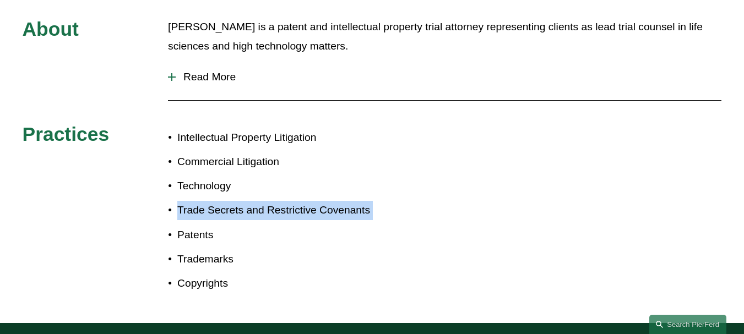
click at [299, 201] on p "Trade Secrets and Restrictive Covenants" at bounding box center [274, 210] width 195 height 19
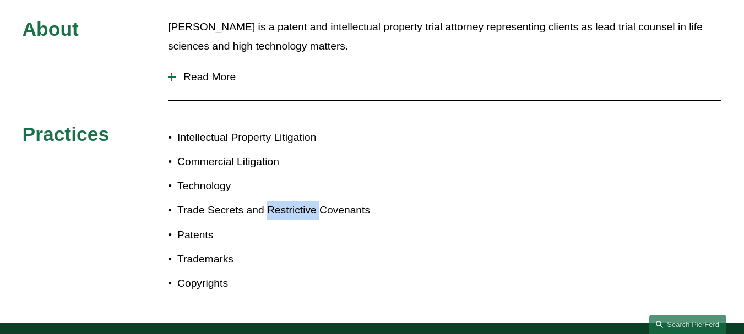
click at [299, 201] on p "Trade Secrets and Restrictive Covenants" at bounding box center [274, 210] width 195 height 19
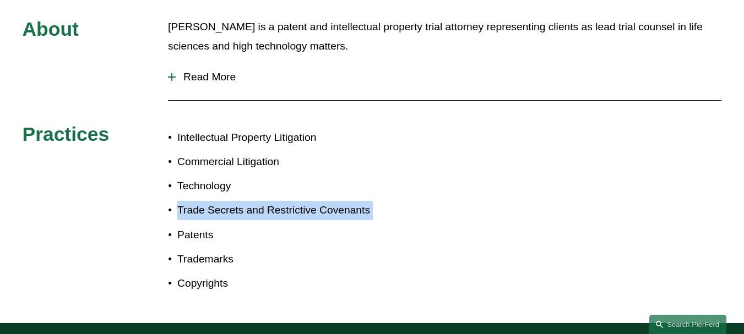
click at [299, 201] on p "Trade Secrets and Restrictive Covenants" at bounding box center [274, 210] width 195 height 19
click at [302, 201] on p "Trade Secrets and Restrictive Covenants" at bounding box center [274, 210] width 195 height 19
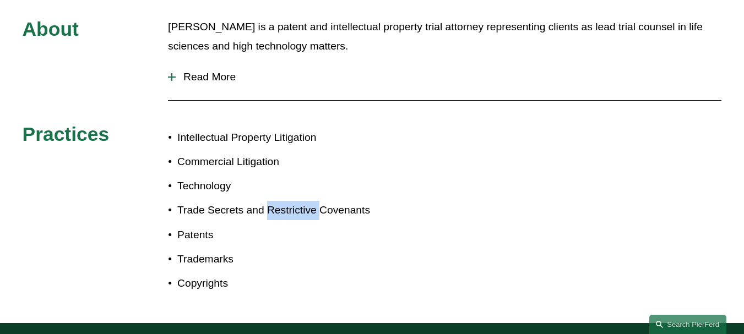
click at [302, 201] on p "Trade Secrets and Restrictive Covenants" at bounding box center [274, 210] width 195 height 19
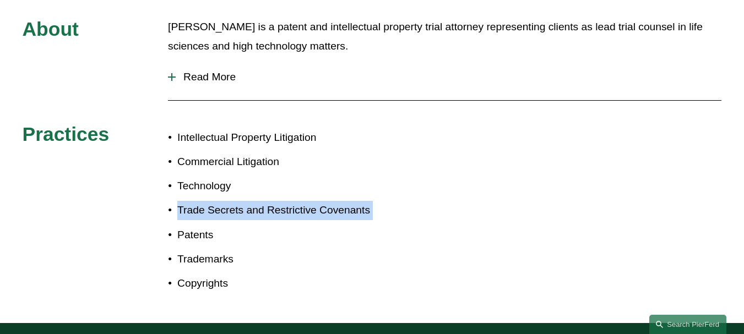
click at [302, 201] on p "Trade Secrets and Restrictive Covenants" at bounding box center [274, 210] width 195 height 19
click at [300, 201] on p "Trade Secrets and Restrictive Covenants" at bounding box center [274, 210] width 195 height 19
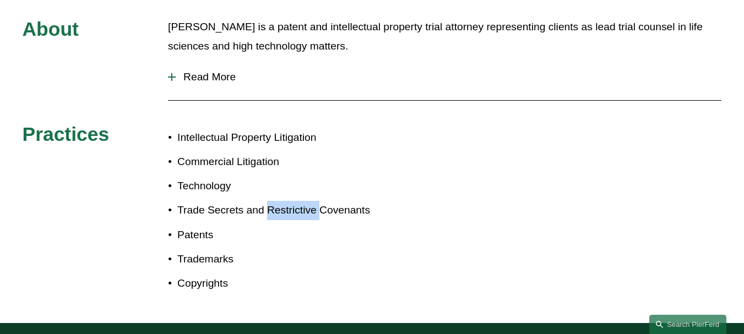
click at [300, 201] on p "Trade Secrets and Restrictive Covenants" at bounding box center [274, 210] width 195 height 19
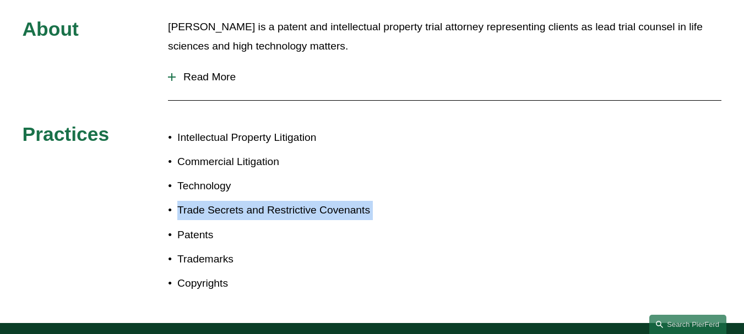
click at [300, 201] on p "Trade Secrets and Restrictive Covenants" at bounding box center [274, 210] width 195 height 19
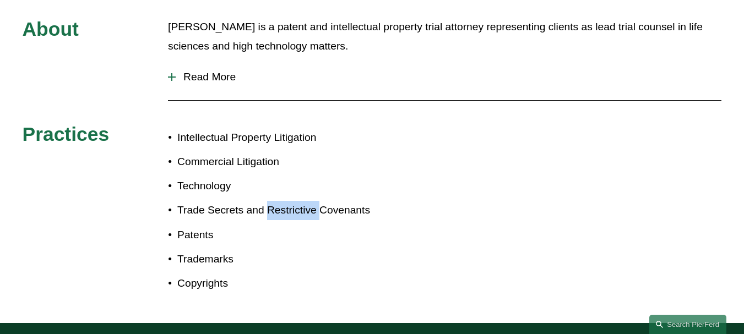
click at [300, 201] on p "Trade Secrets and Restrictive Covenants" at bounding box center [274, 210] width 195 height 19
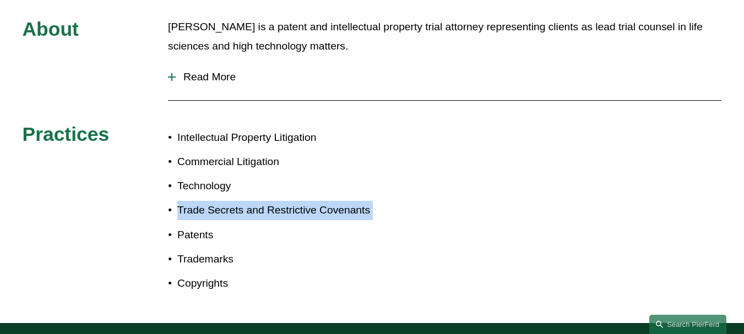
click at [300, 201] on p "Trade Secrets and Restrictive Covenants" at bounding box center [274, 210] width 195 height 19
click at [278, 201] on p "Trade Secrets and Restrictive Covenants" at bounding box center [274, 210] width 195 height 19
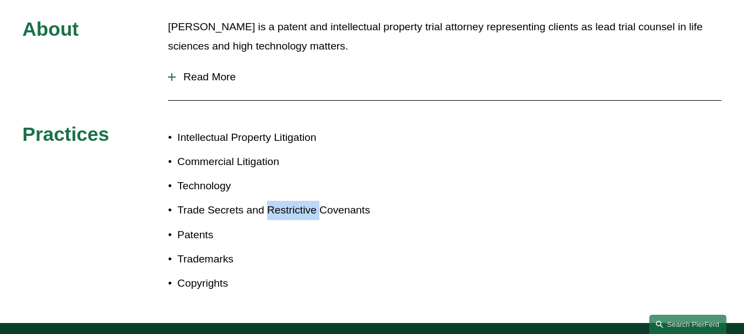
click at [278, 201] on p "Trade Secrets and Restrictive Covenants" at bounding box center [274, 210] width 195 height 19
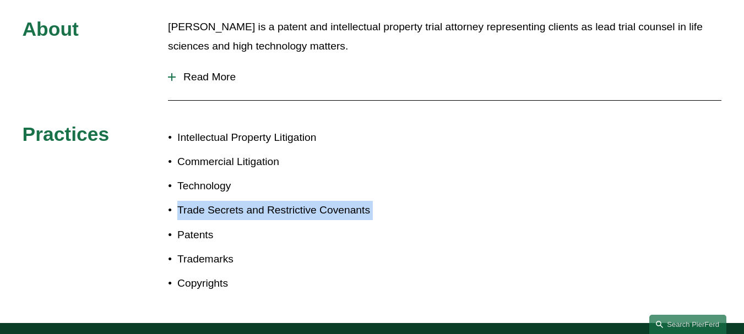
click at [278, 201] on p "Trade Secrets and Restrictive Covenants" at bounding box center [274, 210] width 195 height 19
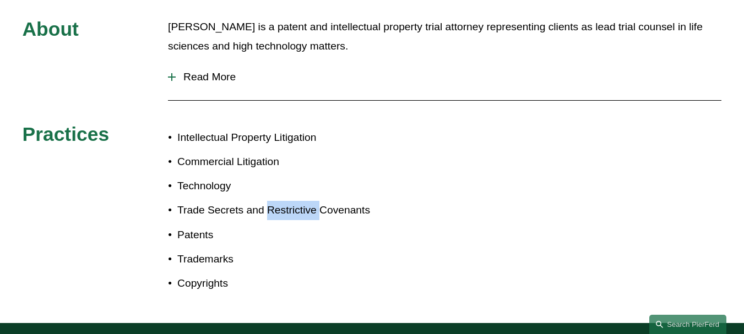
click at [278, 201] on p "Trade Secrets and Restrictive Covenants" at bounding box center [274, 210] width 195 height 19
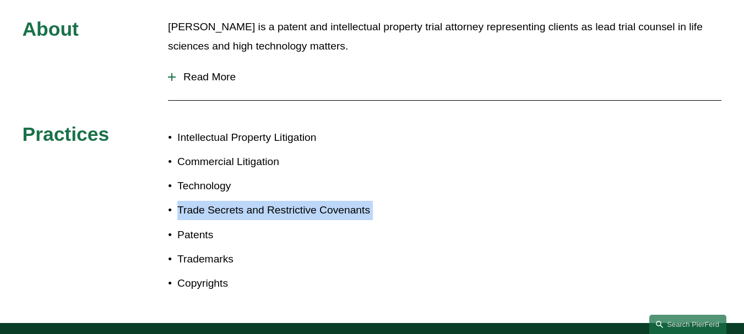
click at [278, 201] on p "Trade Secrets and Restrictive Covenants" at bounding box center [274, 210] width 195 height 19
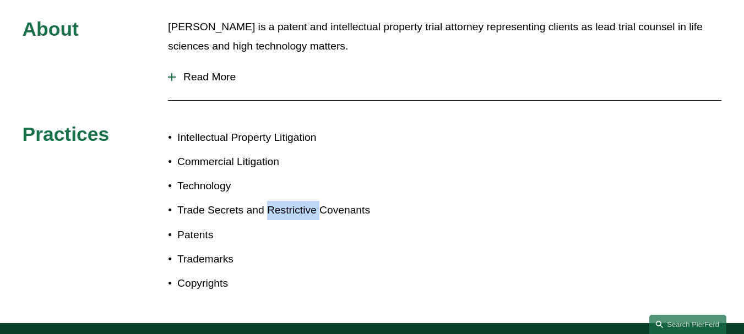
click at [278, 201] on p "Trade Secrets and Restrictive Covenants" at bounding box center [274, 210] width 195 height 19
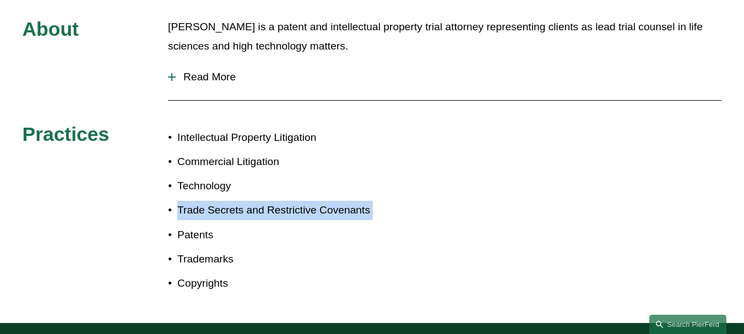
click at [278, 201] on p "Trade Secrets and Restrictive Covenants" at bounding box center [274, 210] width 195 height 19
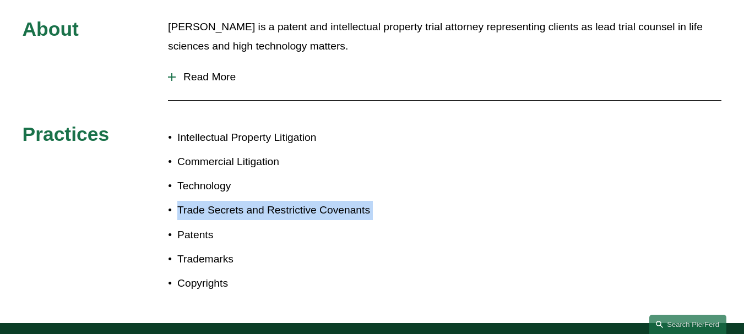
click at [278, 201] on p "Trade Secrets and Restrictive Covenants" at bounding box center [274, 210] width 195 height 19
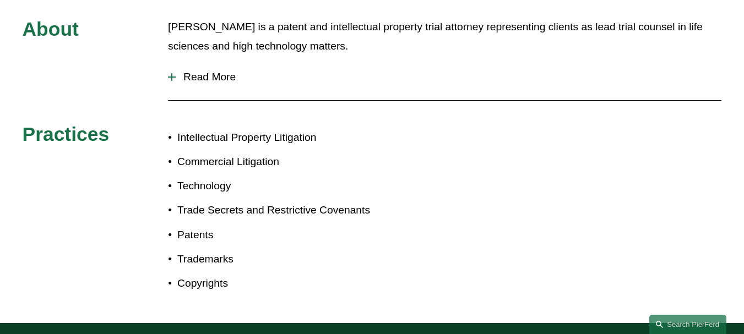
click at [207, 130] on ul "Intellectual Property Litigation Commercial Litigation Technology Trade Secrets…" at bounding box center [270, 210] width 204 height 165
click at [295, 201] on p "Trade Secrets and Restrictive Covenants" at bounding box center [274, 210] width 195 height 19
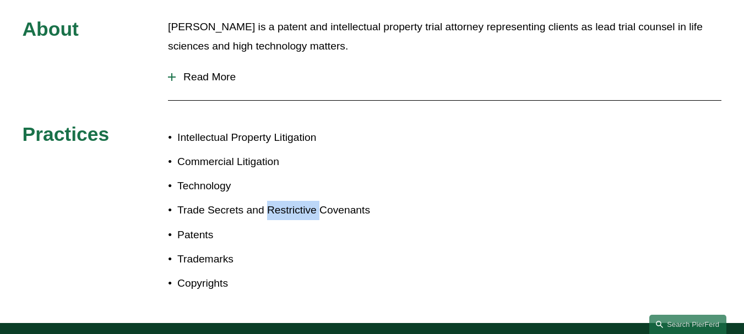
click at [295, 201] on p "Trade Secrets and Restrictive Covenants" at bounding box center [274, 210] width 195 height 19
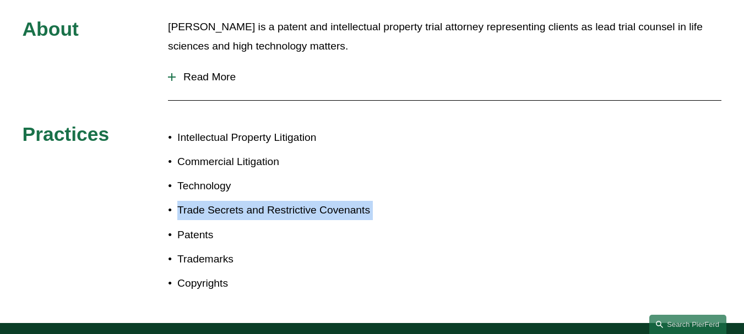
click at [295, 201] on p "Trade Secrets and Restrictive Covenants" at bounding box center [274, 210] width 195 height 19
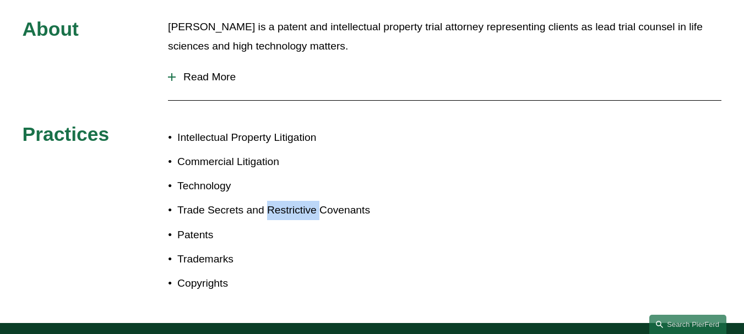
click at [295, 201] on p "Trade Secrets and Restrictive Covenants" at bounding box center [274, 210] width 195 height 19
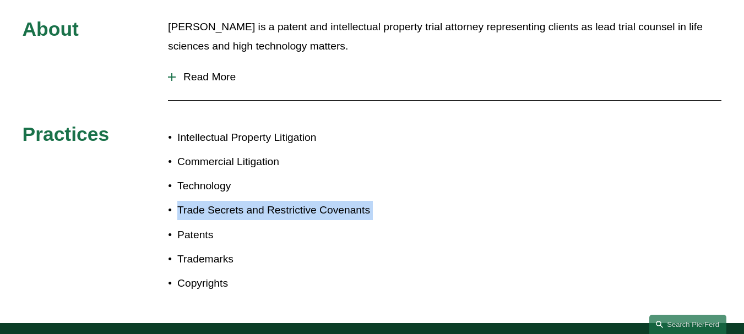
click at [295, 201] on p "Trade Secrets and Restrictive Covenants" at bounding box center [274, 210] width 195 height 19
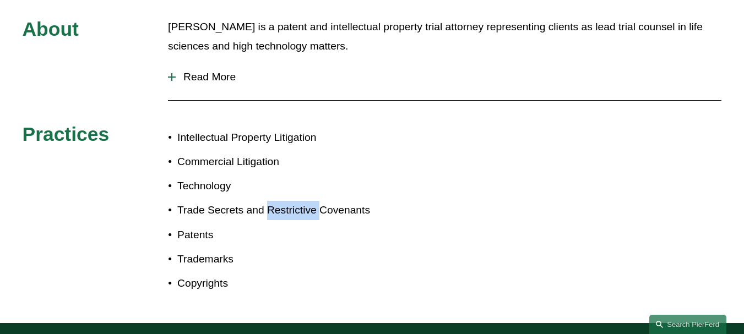
click at [295, 201] on p "Trade Secrets and Restrictive Covenants" at bounding box center [274, 210] width 195 height 19
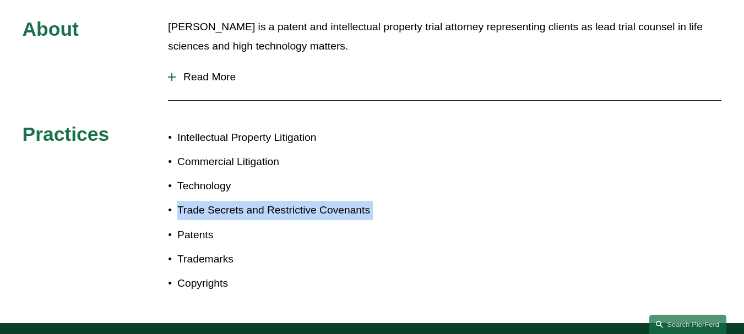
click at [295, 201] on p "Trade Secrets and Restrictive Covenants" at bounding box center [274, 210] width 195 height 19
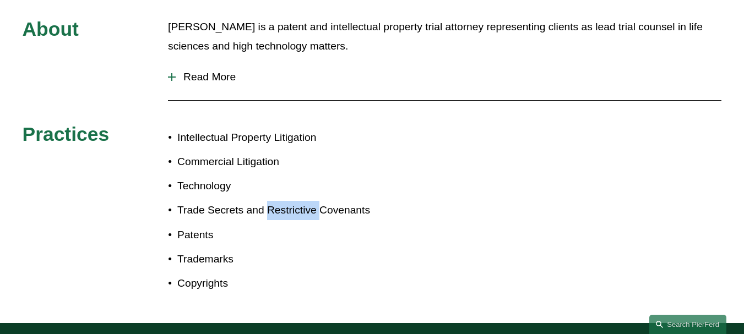
click at [295, 201] on p "Trade Secrets and Restrictive Covenants" at bounding box center [274, 210] width 195 height 19
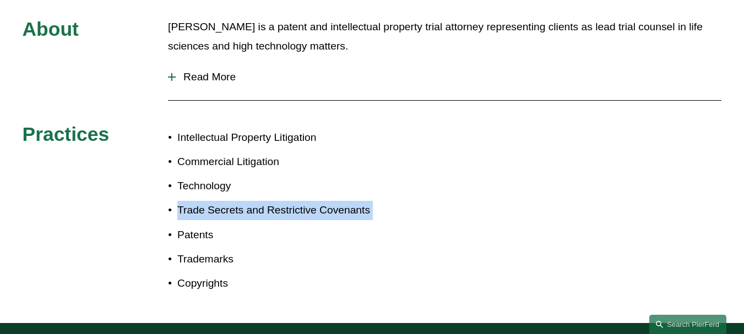
click at [295, 201] on p "Trade Secrets and Restrictive Covenants" at bounding box center [274, 210] width 195 height 19
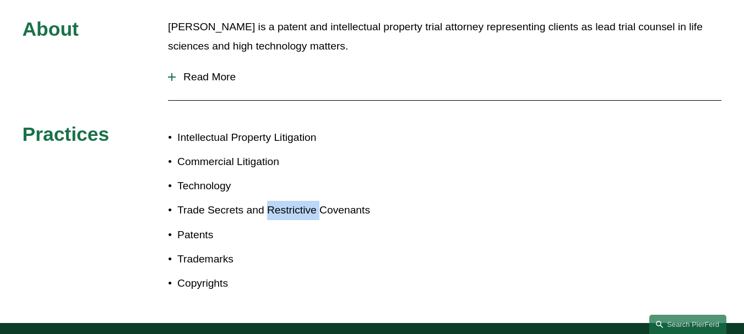
click at [295, 201] on p "Trade Secrets and Restrictive Covenants" at bounding box center [274, 210] width 195 height 19
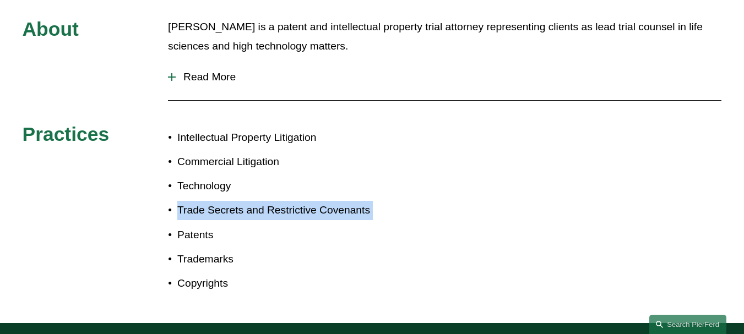
click at [295, 201] on p "Trade Secrets and Restrictive Covenants" at bounding box center [274, 210] width 195 height 19
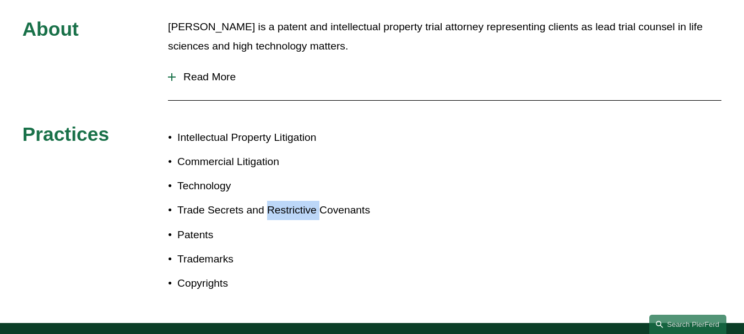
click at [295, 201] on p "Trade Secrets and Restrictive Covenants" at bounding box center [274, 210] width 195 height 19
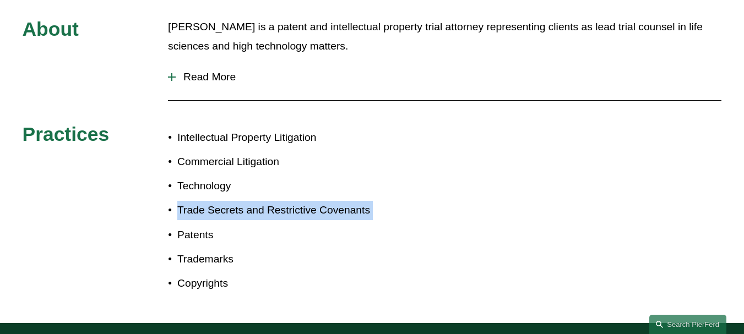
click at [295, 201] on p "Trade Secrets and Restrictive Covenants" at bounding box center [274, 210] width 195 height 19
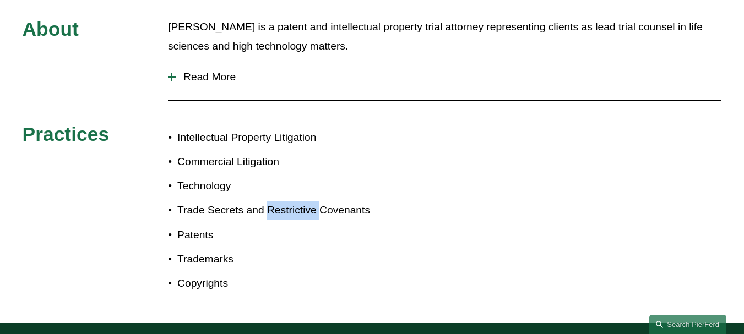
click at [295, 201] on p "Trade Secrets and Restrictive Covenants" at bounding box center [274, 210] width 195 height 19
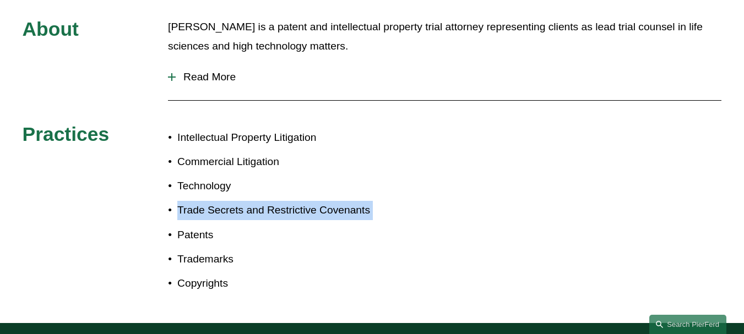
click at [295, 201] on p "Trade Secrets and Restrictive Covenants" at bounding box center [274, 210] width 195 height 19
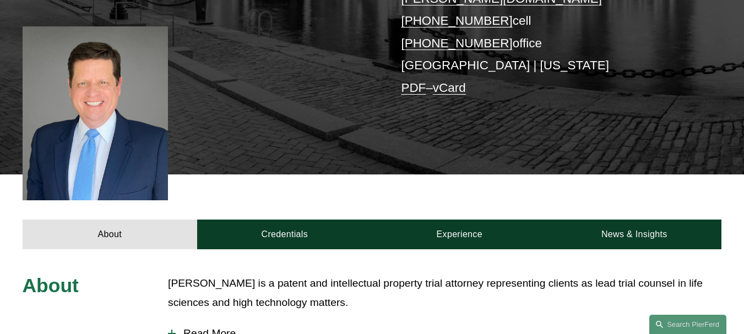
scroll to position [128, 0]
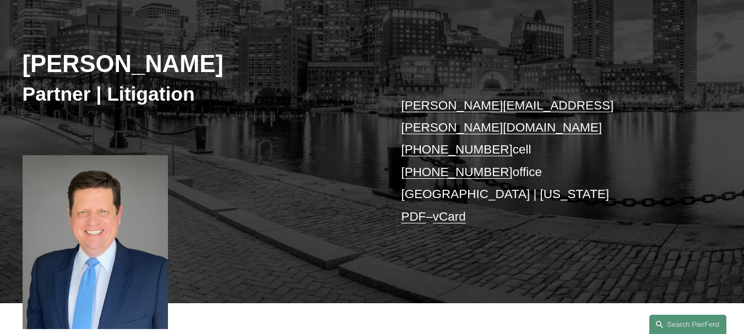
click at [58, 68] on h2 "John T. Gutkoski" at bounding box center [198, 64] width 350 height 29
drag, startPoint x: 58, startPoint y: 68, endPoint x: 144, endPoint y: 63, distance: 86.6
click at [144, 63] on h2 "John T. Gutkoski" at bounding box center [198, 64] width 350 height 29
copy h2 "John T. Gutkoski"
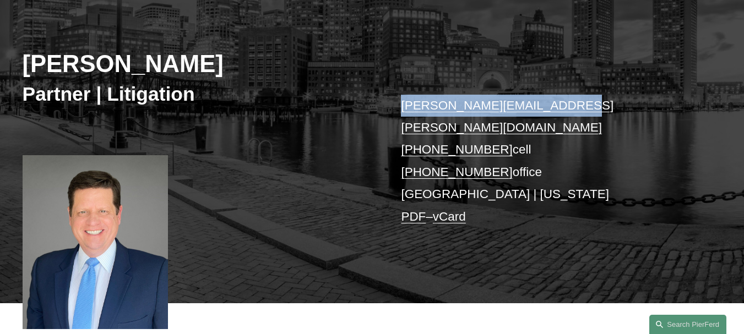
drag, startPoint x: 559, startPoint y: 100, endPoint x: 392, endPoint y: 96, distance: 167.0
click at [392, 96] on div "John T. Gutkoski Partner | Litigation john.gutkoski@pierferd.com +1.617.686.225…" at bounding box center [372, 146] width 744 height 314
copy link "john.gutkoski@pierferd.com"
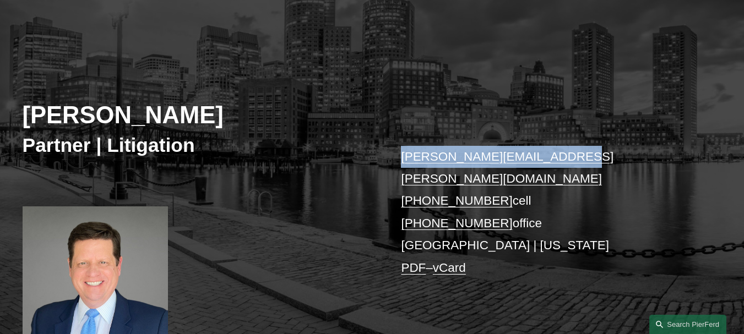
scroll to position [0, 0]
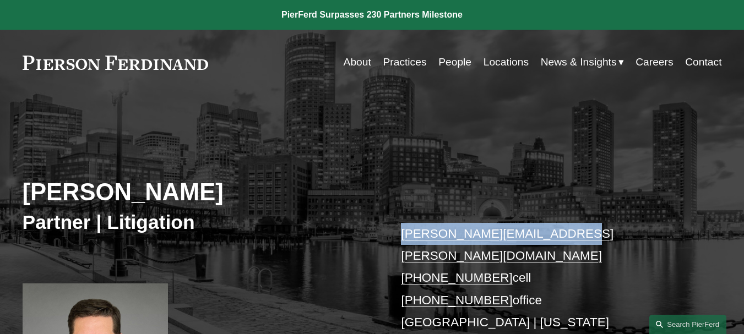
click at [708, 61] on link "Contact" at bounding box center [704, 62] width 36 height 21
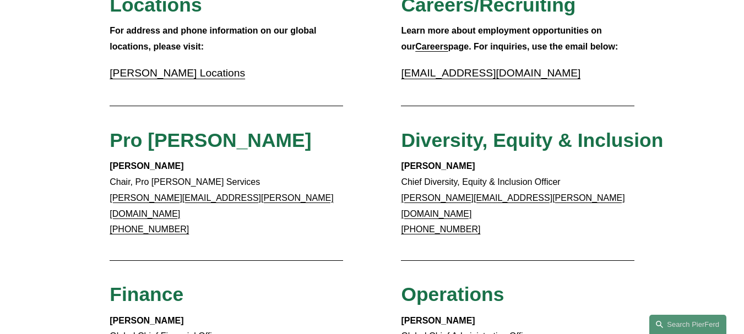
scroll to position [514, 0]
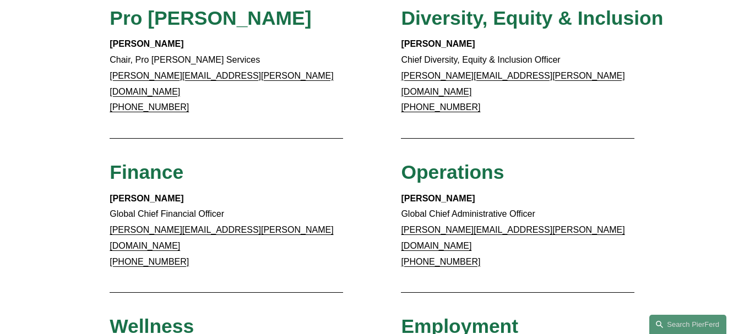
drag, startPoint x: 104, startPoint y: 41, endPoint x: 186, endPoint y: 41, distance: 81.6
click at [186, 41] on div "Client Inquiries For all client inquiries, please use the email below: [EMAIL_A…" at bounding box center [372, 151] width 744 height 1043
copy strong "[PERSON_NAME]"
drag, startPoint x: 107, startPoint y: 182, endPoint x: 191, endPoint y: 184, distance: 83.8
click at [191, 184] on div "Client Inquiries For all client inquiries, please use the email below: inquirie…" at bounding box center [372, 151] width 744 height 1043
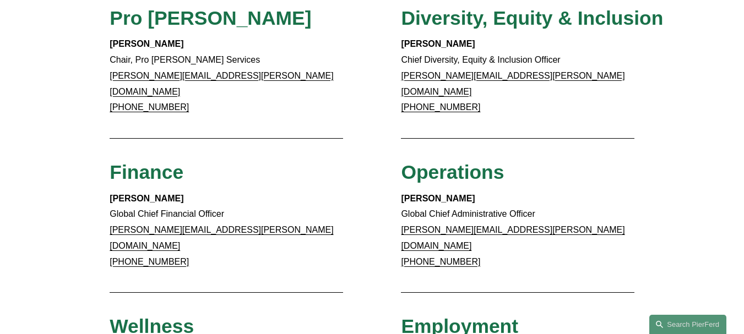
copy strong "Meredith Mendes"
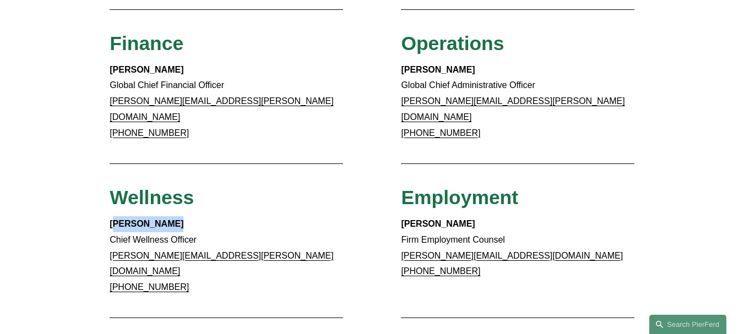
drag, startPoint x: 132, startPoint y: 195, endPoint x: 177, endPoint y: 193, distance: 45.2
click at [177, 217] on p "Justin Nahama Chief Wellness Officer justin.nahama@pierferd.com +1.760.683.2310" at bounding box center [226, 256] width 233 height 79
drag, startPoint x: 104, startPoint y: 190, endPoint x: 182, endPoint y: 190, distance: 78.3
click at [182, 190] on div "Client Inquiries For all client inquiries, please use the email below: [EMAIL_A…" at bounding box center [372, 22] width 744 height 1043
click at [274, 190] on div "Wellness" at bounding box center [226, 201] width 233 height 30
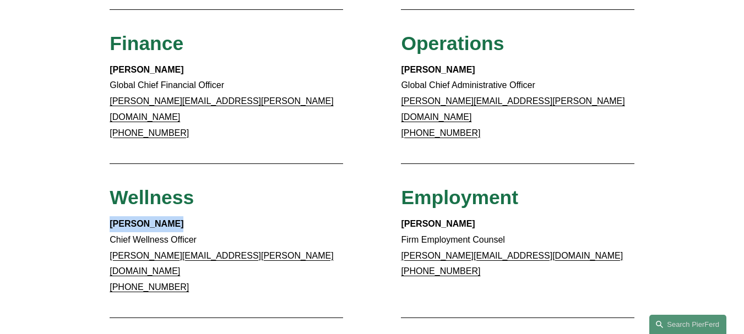
drag, startPoint x: 181, startPoint y: 195, endPoint x: 96, endPoint y: 197, distance: 84.9
click at [96, 197] on div "Client Inquiries For all client inquiries, please use the email below: [EMAIL_A…" at bounding box center [372, 22] width 744 height 1043
copy strong "[PERSON_NAME]"
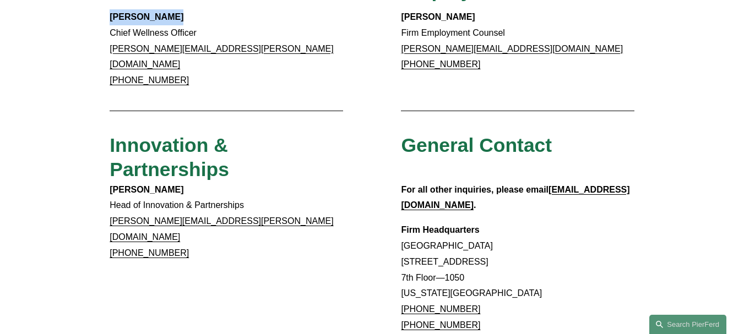
scroll to position [900, 0]
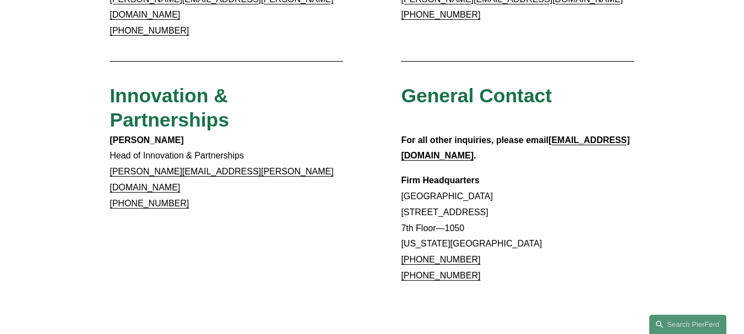
drag, startPoint x: 104, startPoint y: 98, endPoint x: 190, endPoint y: 94, distance: 86.1
copy strong "[PERSON_NAME]"
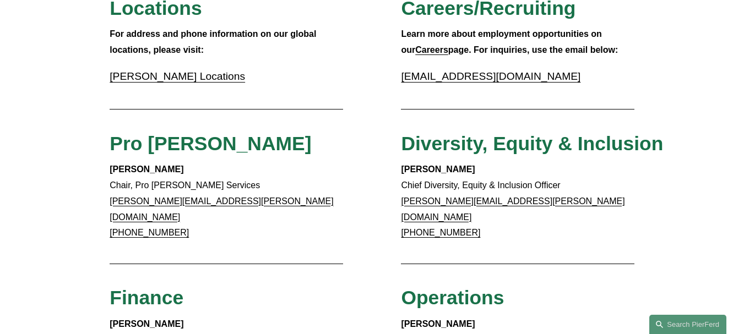
scroll to position [386, 0]
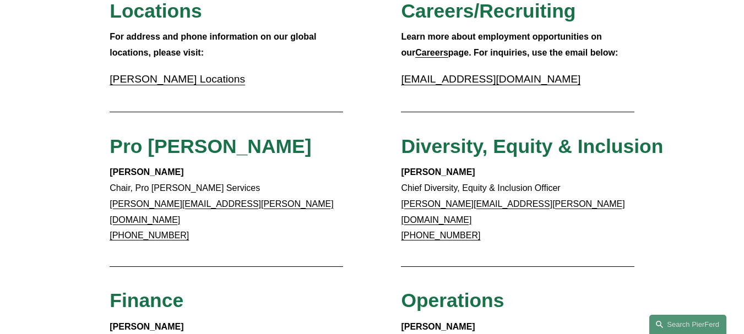
drag, startPoint x: 396, startPoint y: 172, endPoint x: 487, endPoint y: 172, distance: 90.4
click at [487, 172] on div "Client Inquiries For all client inquiries, please use the email below: [EMAIL_A…" at bounding box center [372, 280] width 744 height 1043
copy strong "[PERSON_NAME]"
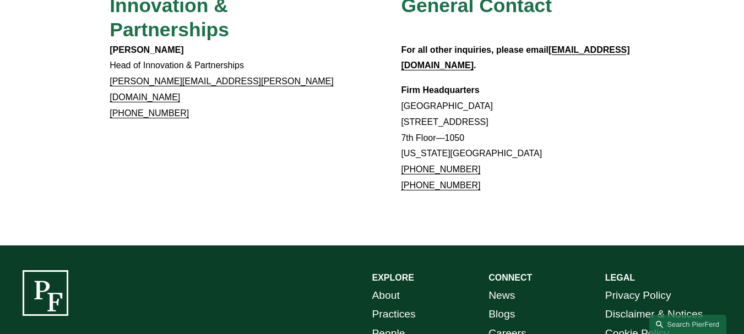
scroll to position [1086, 0]
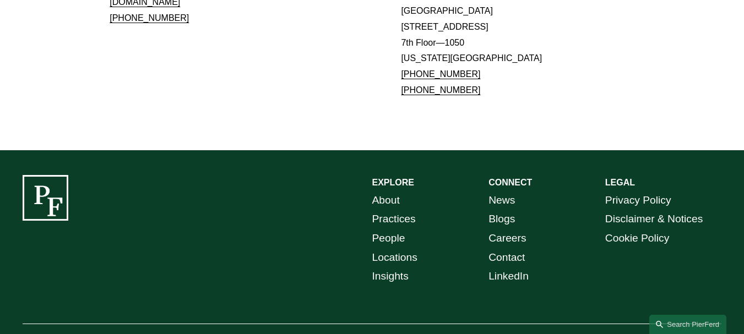
click at [405, 249] on link "Locations" at bounding box center [395, 258] width 45 height 19
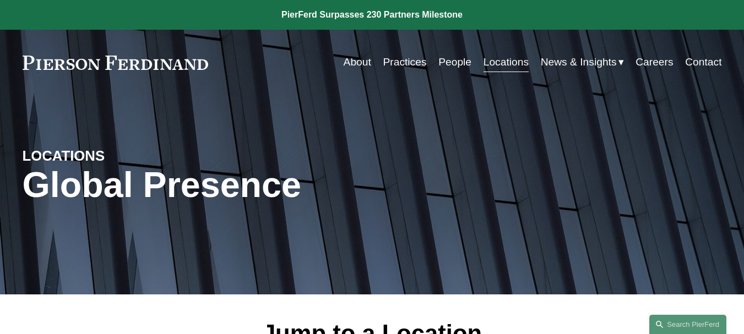
scroll to position [257, 0]
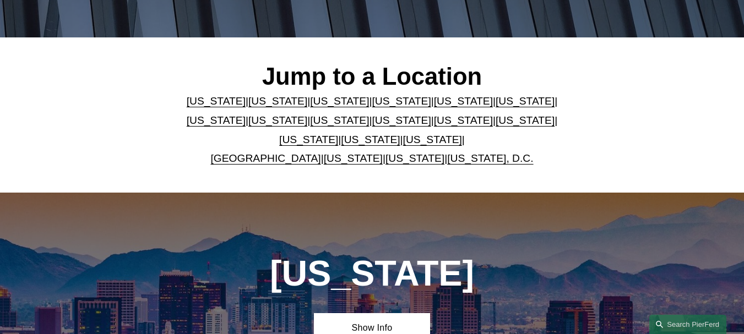
click at [249, 122] on link "[US_STATE]" at bounding box center [278, 121] width 59 height 12
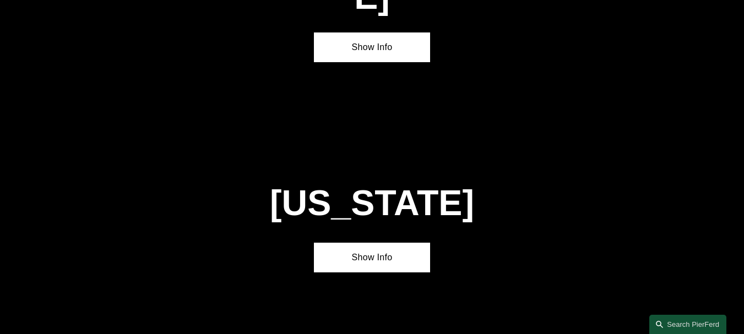
scroll to position [1944, 0]
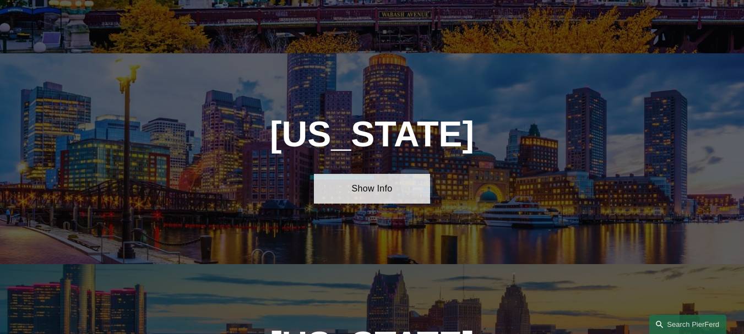
click at [373, 174] on link "Show Info" at bounding box center [372, 189] width 117 height 30
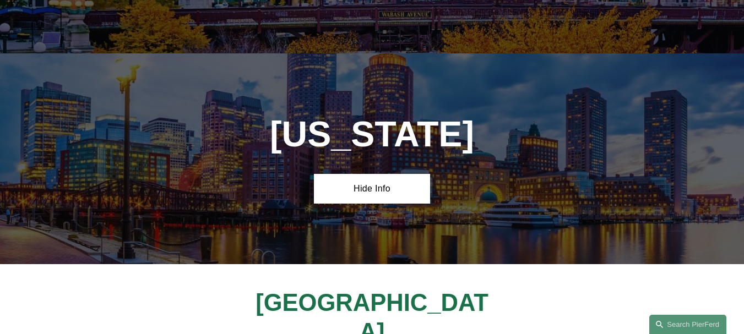
scroll to position [2073, 0]
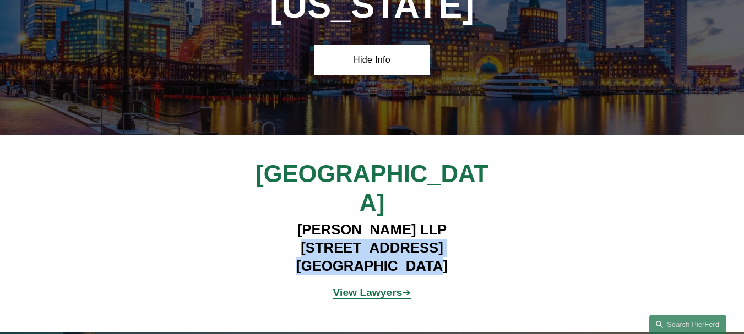
drag, startPoint x: 443, startPoint y: 182, endPoint x: 271, endPoint y: 174, distance: 172.1
click at [271, 221] on h4 "[PERSON_NAME] LLP [STREET_ADDRESS]" at bounding box center [372, 248] width 292 height 54
copy h4 "[STREET_ADDRESS]"
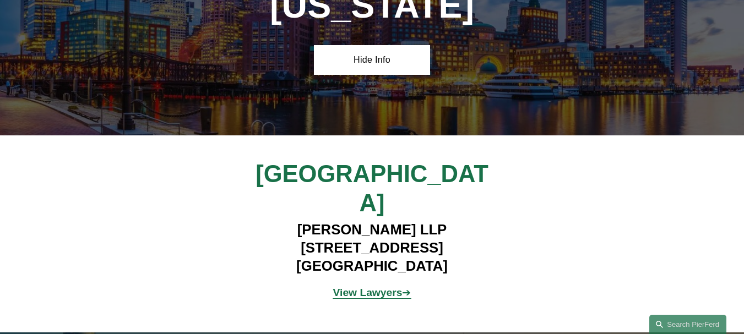
click at [500, 227] on div "[GEOGRAPHIC_DATA] [PERSON_NAME] LLP [STREET_ADDRESS] View Lawyers ➔" at bounding box center [372, 234] width 744 height 148
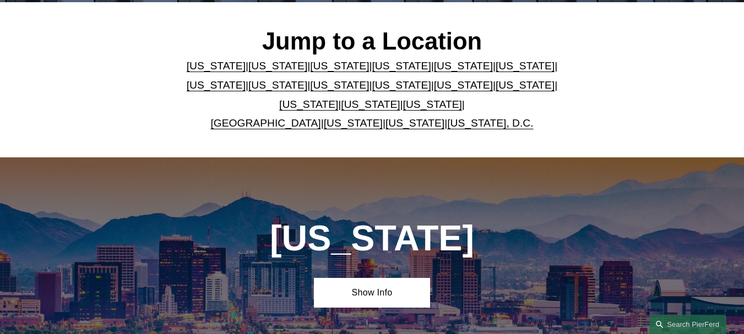
scroll to position [0, 0]
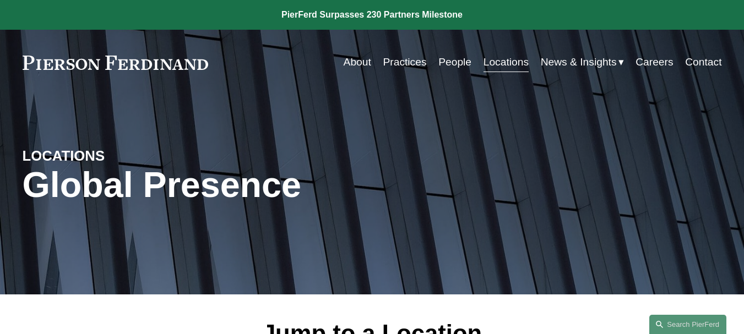
click at [708, 68] on link "Contact" at bounding box center [704, 62] width 36 height 21
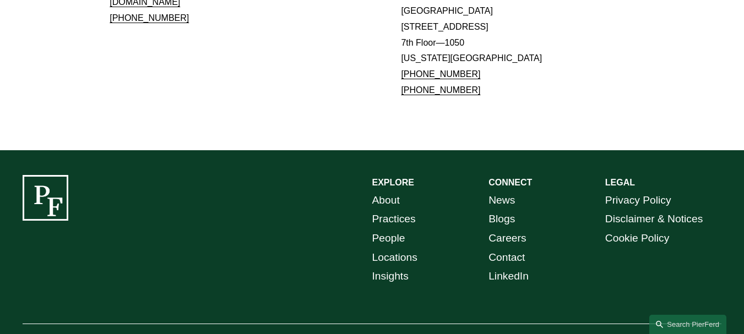
scroll to position [957, 0]
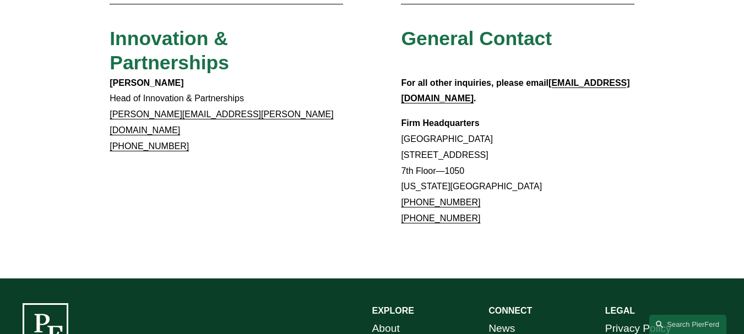
drag, startPoint x: 177, startPoint y: 88, endPoint x: 123, endPoint y: 94, distance: 55.0
click at [123, 94] on p "[PERSON_NAME] Head of Innovation & Partnerships [PERSON_NAME][EMAIL_ADDRESS][PE…" at bounding box center [226, 114] width 233 height 79
copy link "202.769.1029"
